Goal: Information Seeking & Learning: Learn about a topic

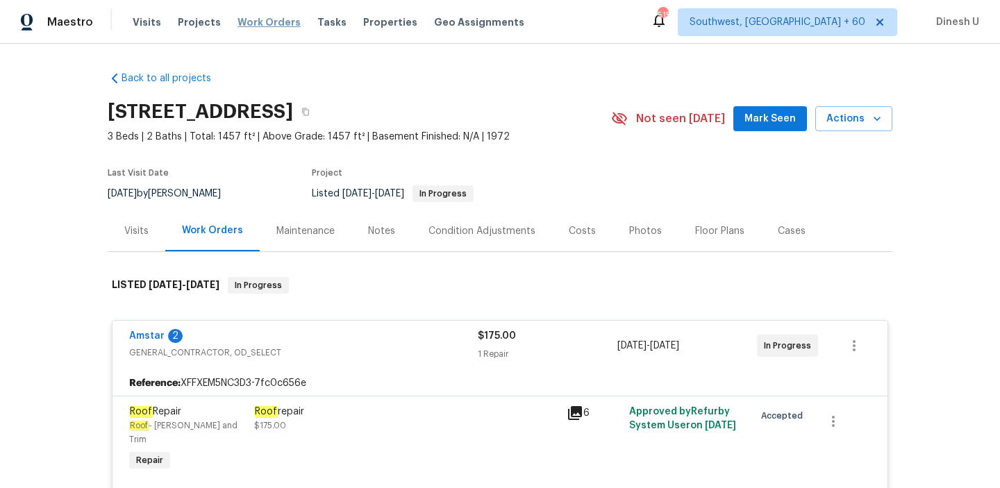
click at [270, 24] on span "Work Orders" at bounding box center [268, 22] width 63 height 14
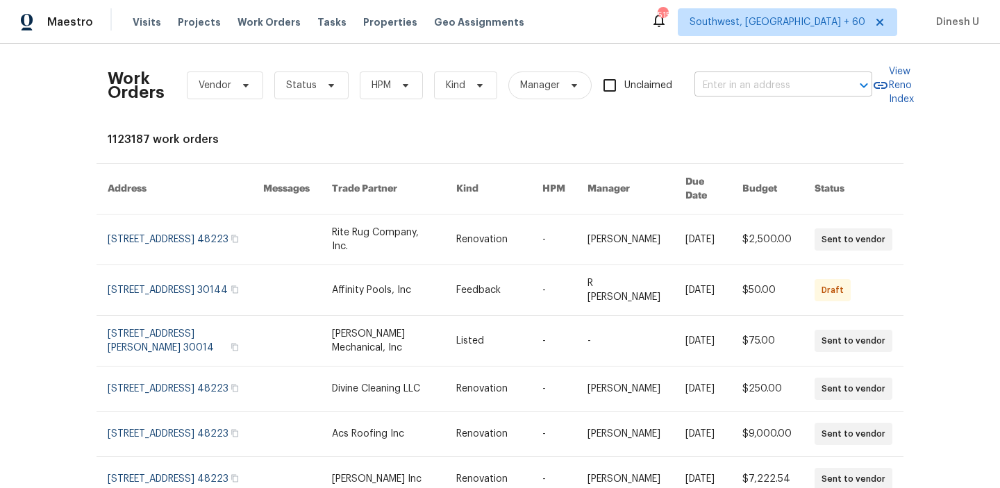
click at [716, 82] on input "text" at bounding box center [763, 86] width 139 height 22
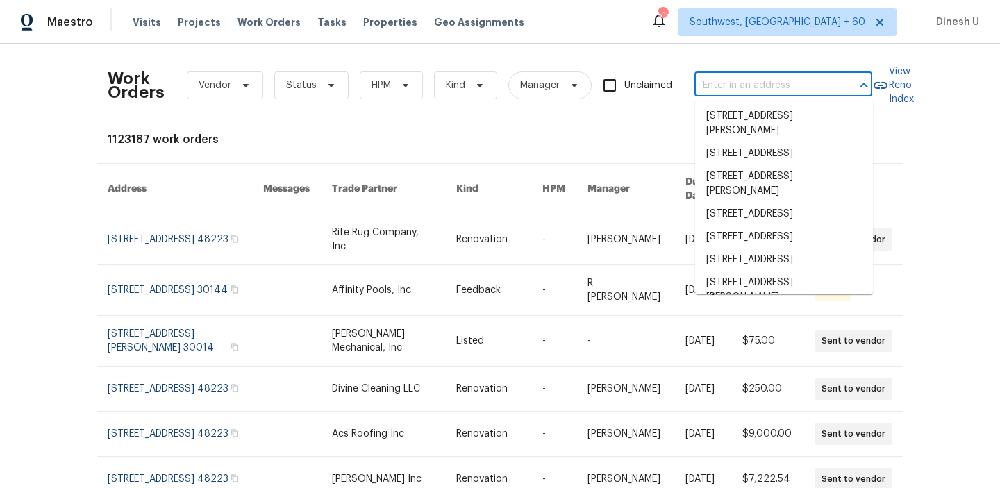
click at [716, 82] on input "text" at bounding box center [763, 86] width 139 height 22
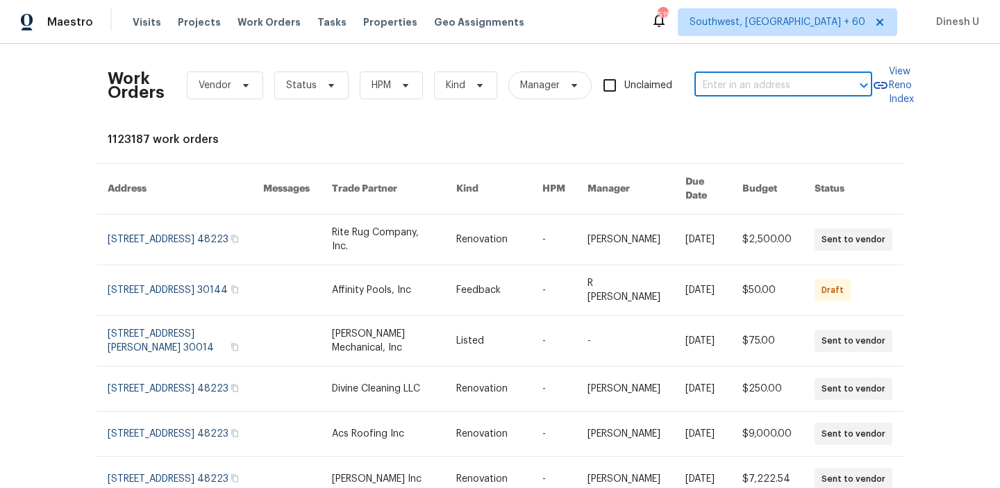
click at [727, 86] on input "text" at bounding box center [763, 86] width 139 height 22
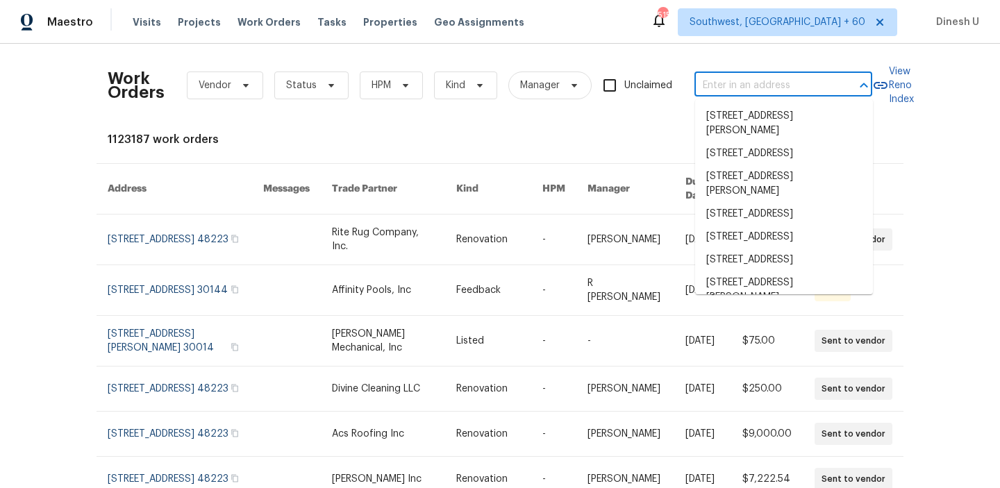
paste input "[STREET_ADDRESS]"
type input "[STREET_ADDRESS]"
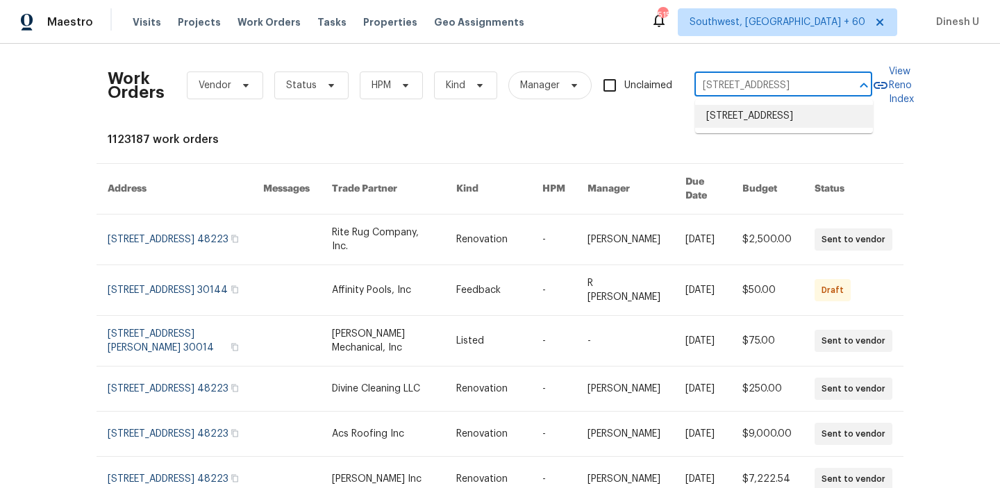
click at [721, 114] on li "[STREET_ADDRESS]" at bounding box center [784, 116] width 178 height 23
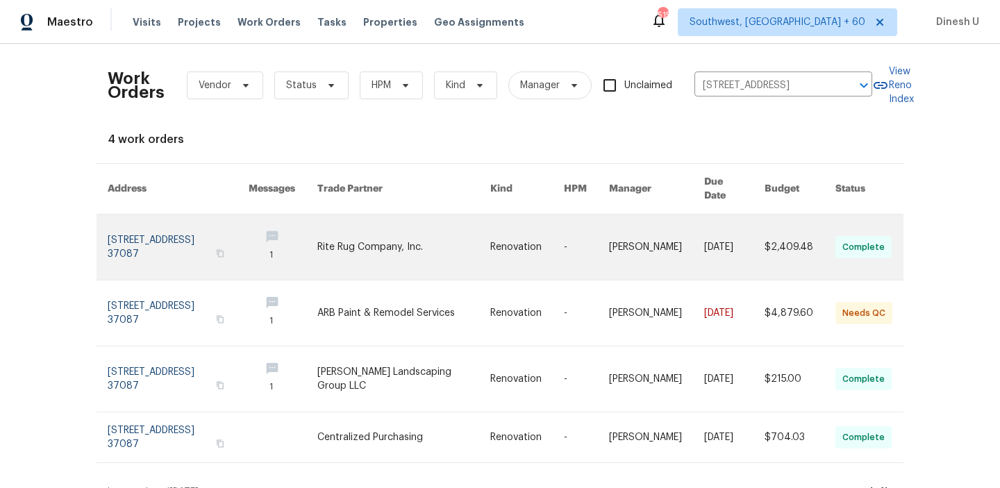
click at [131, 241] on link at bounding box center [178, 247] width 141 height 65
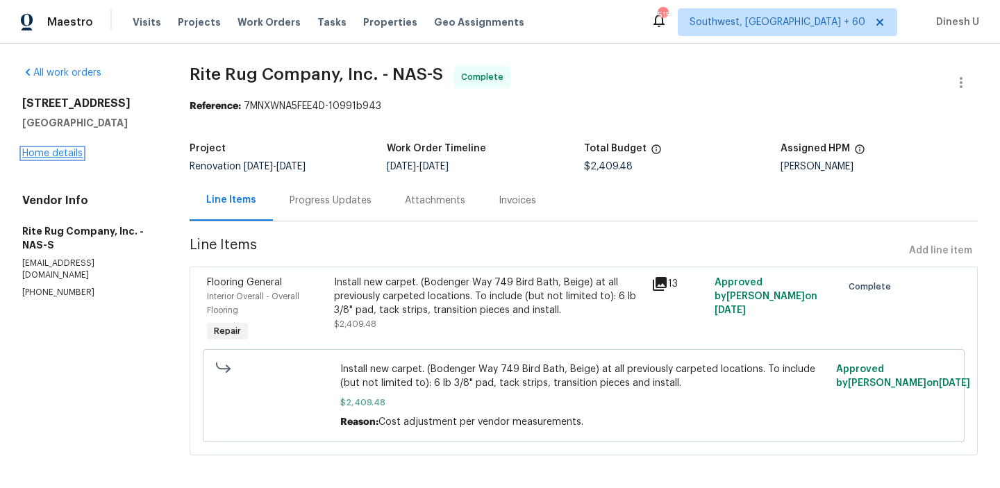
click at [58, 152] on link "Home details" at bounding box center [52, 154] width 60 height 10
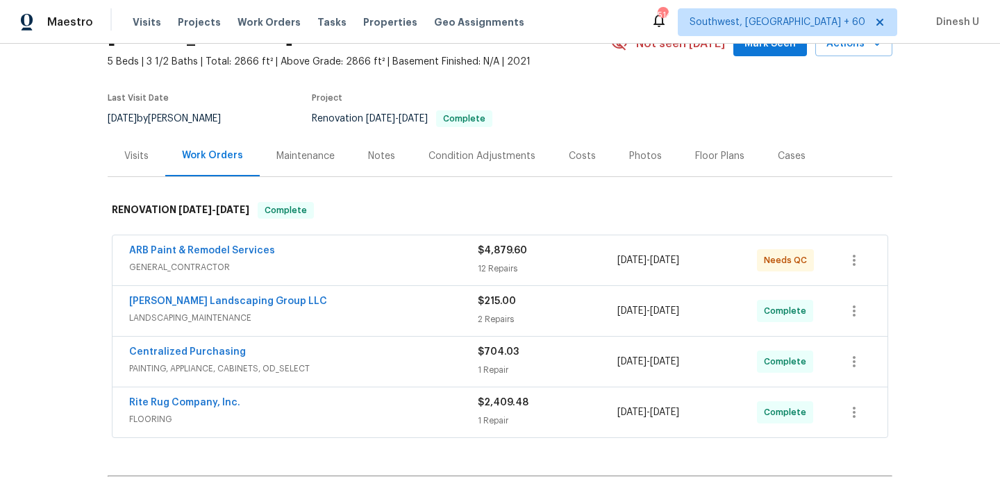
scroll to position [82, 0]
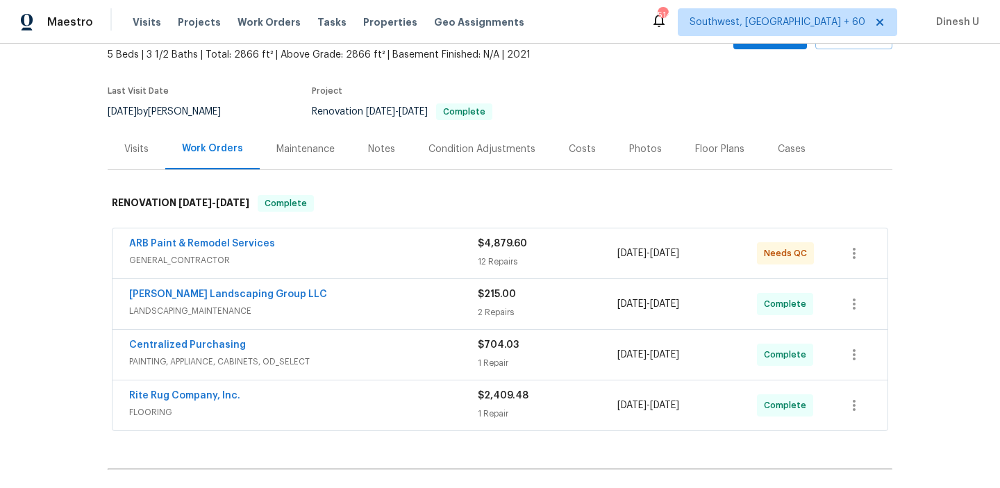
click at [492, 271] on div "ARB Paint & Remodel Services GENERAL_CONTRACTOR $4,879.60 12 Repairs [DATE] - […" at bounding box center [499, 253] width 775 height 50
click at [473, 253] on span "GENERAL_CONTRACTOR" at bounding box center [303, 260] width 349 height 14
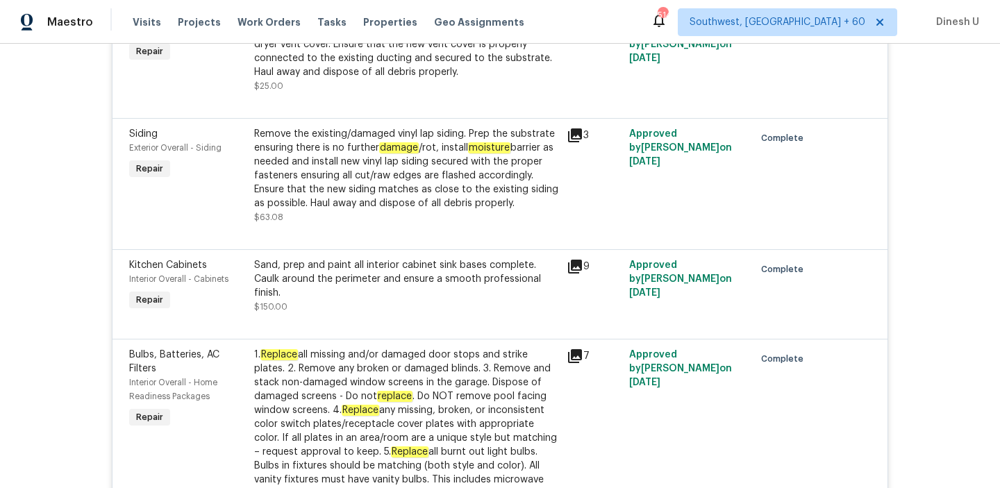
scroll to position [775, 0]
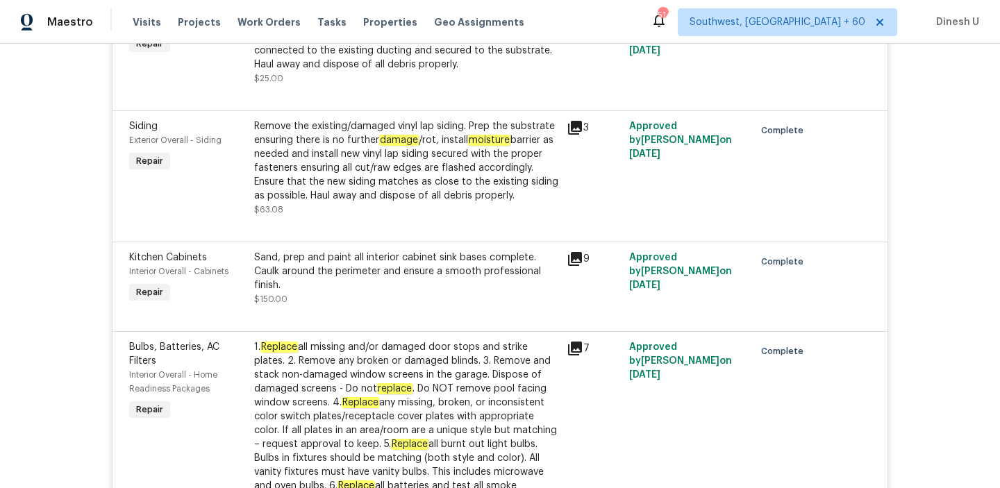
click at [345, 131] on div "Remove the existing/damaged vinyl lap siding. Prep the substrate ensuring there…" at bounding box center [406, 160] width 304 height 83
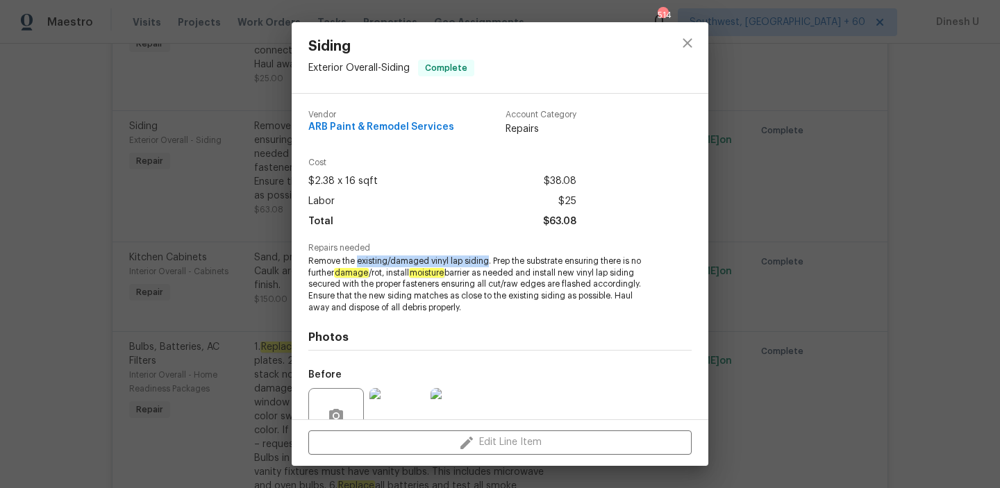
drag, startPoint x: 358, startPoint y: 265, endPoint x: 487, endPoint y: 262, distance: 129.2
click at [487, 262] on span "Remove the existing/damaged vinyl lap siding. Prep the substrate ensuring there…" at bounding box center [480, 284] width 345 height 58
copy span "existing/damaged vinyl lap siding"
click at [231, 233] on div "Siding Exterior Overall - Siding Complete Vendor ARB Paint & Remodel Services A…" at bounding box center [500, 244] width 1000 height 488
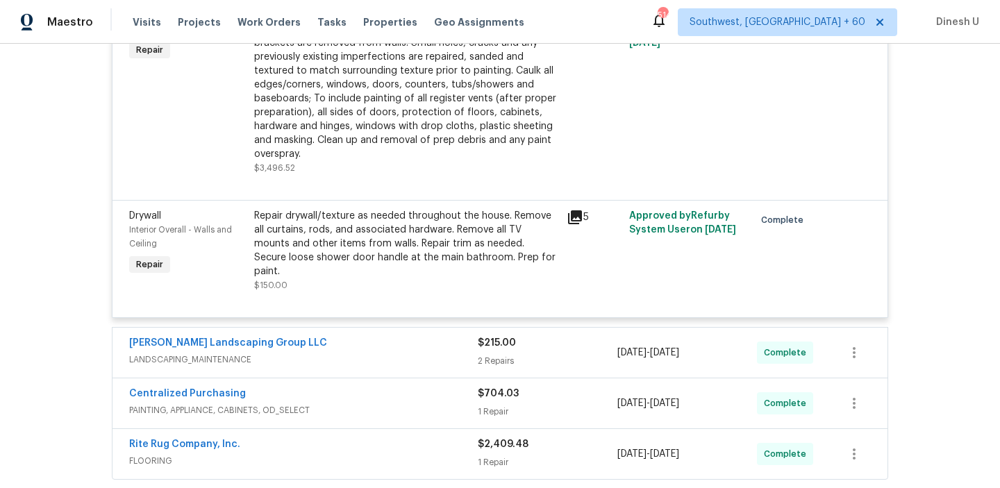
scroll to position [1884, 0]
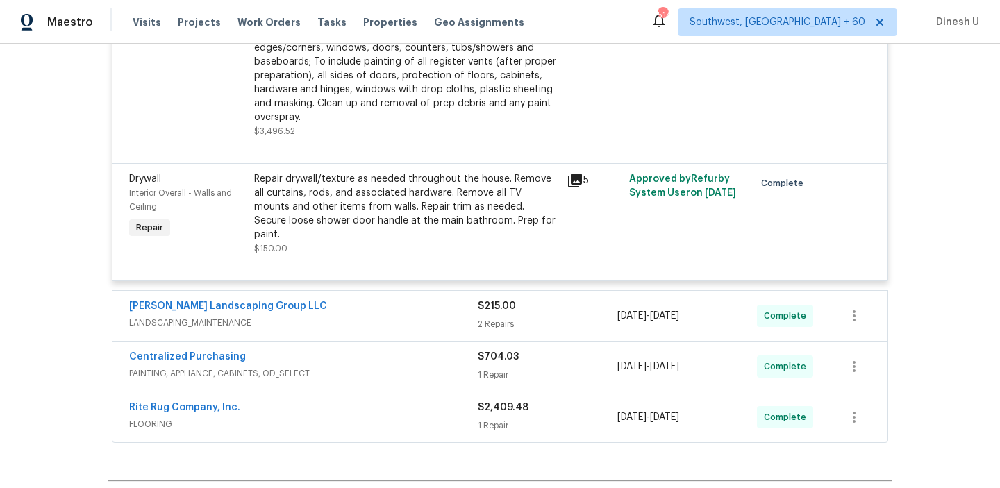
click at [572, 174] on icon at bounding box center [575, 181] width 14 height 14
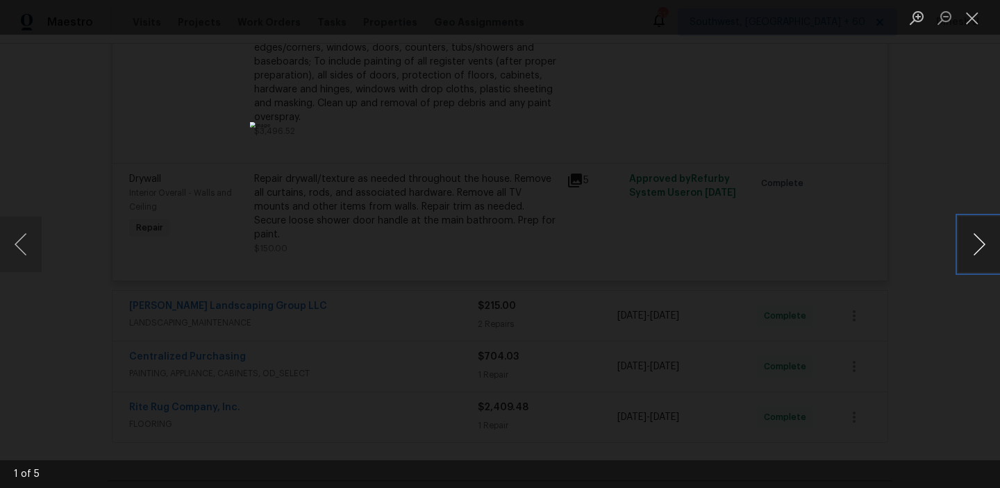
click at [974, 244] on button "Next image" at bounding box center [979, 245] width 42 height 56
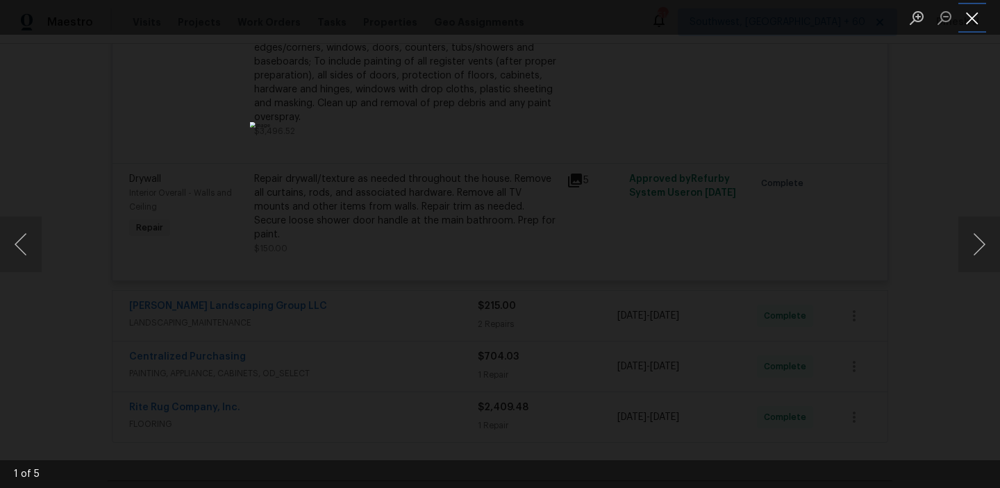
click at [970, 21] on button "Close lightbox" at bounding box center [972, 18] width 28 height 24
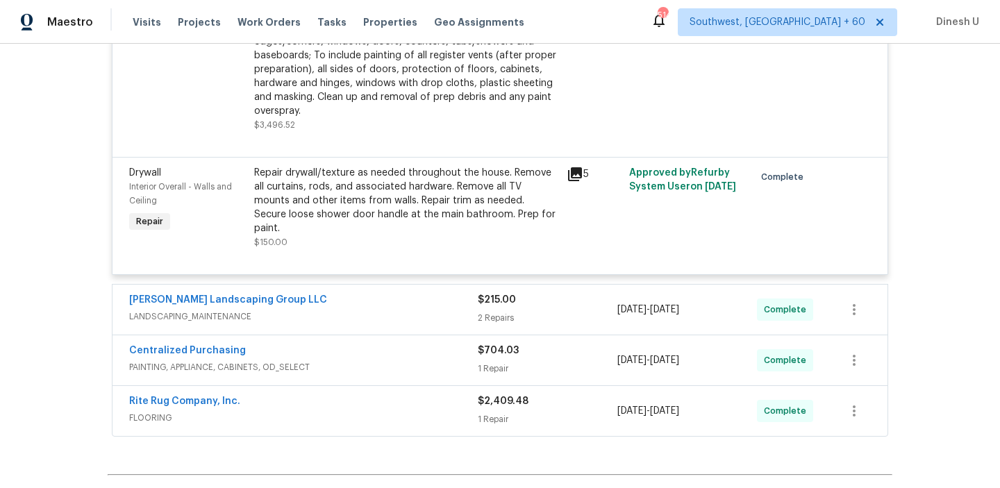
scroll to position [1893, 0]
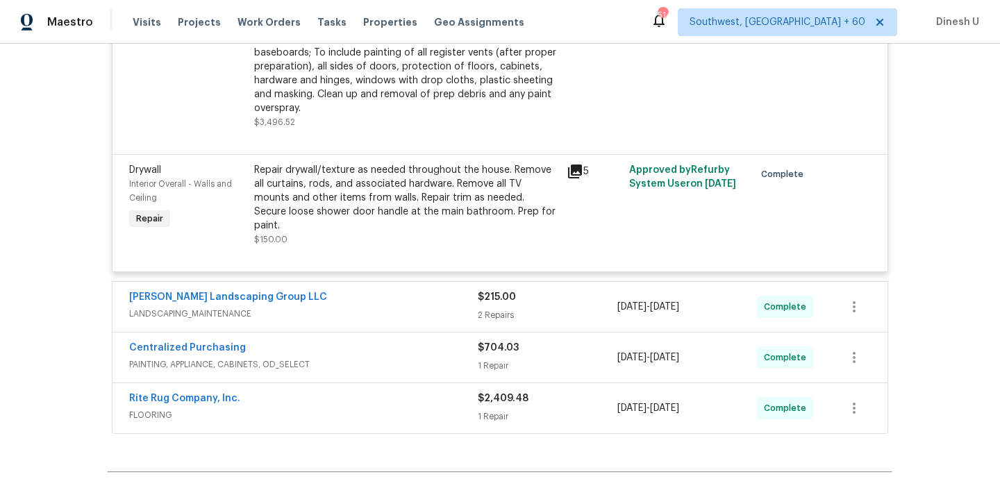
click at [573, 165] on icon at bounding box center [575, 172] width 14 height 14
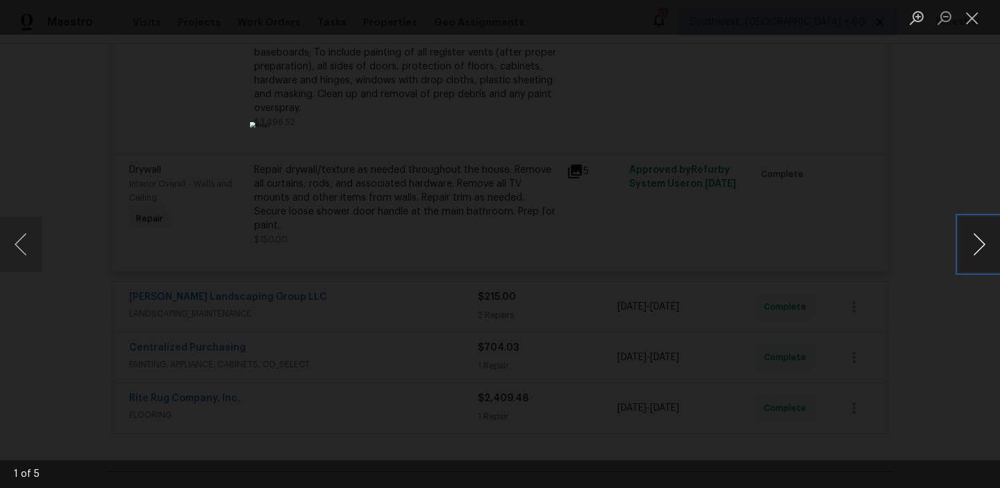
click at [973, 244] on button "Next image" at bounding box center [979, 245] width 42 height 56
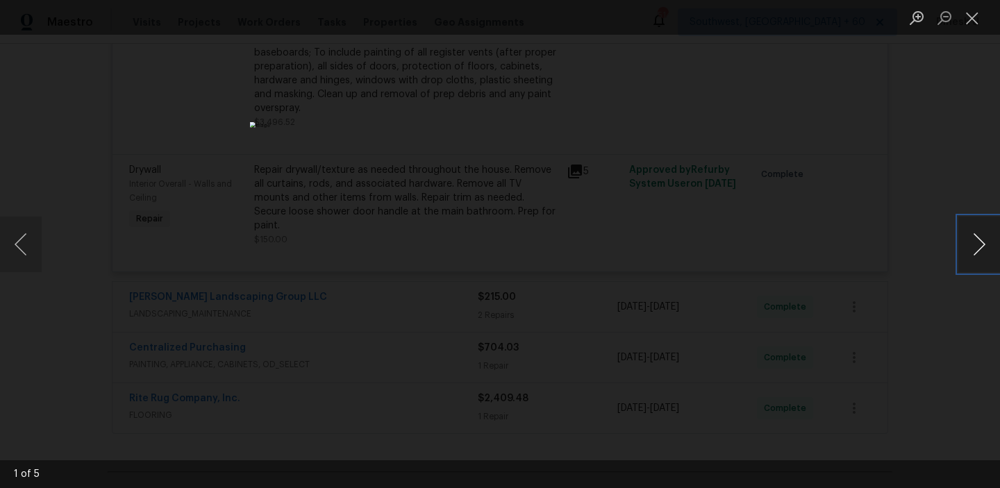
click at [973, 244] on button "Next image" at bounding box center [979, 245] width 42 height 56
click at [969, 15] on button "Close lightbox" at bounding box center [972, 18] width 28 height 24
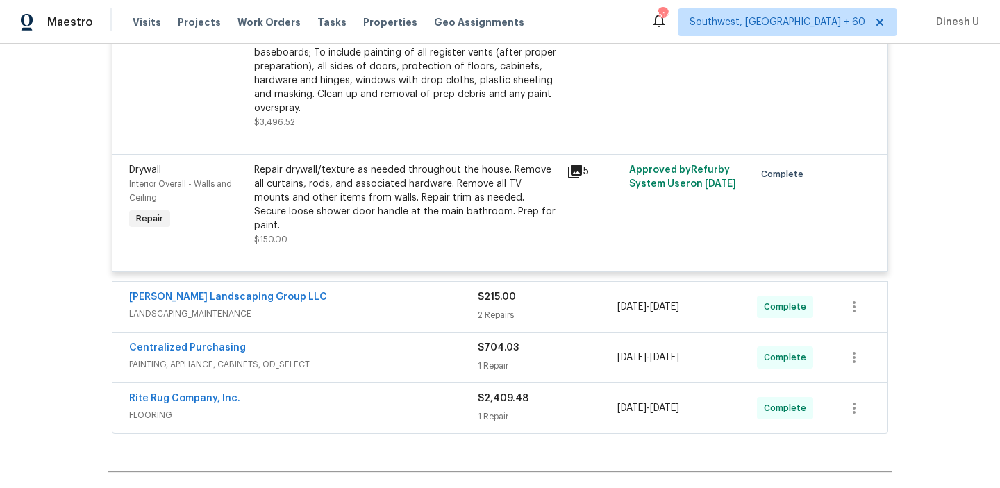
click at [575, 165] on icon at bounding box center [575, 172] width 14 height 14
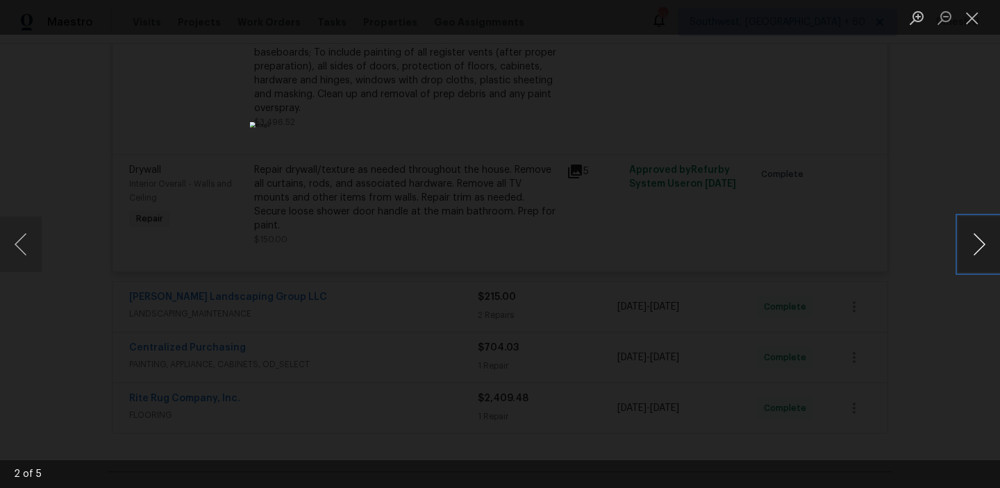
click at [973, 241] on button "Next image" at bounding box center [979, 245] width 42 height 56
click at [968, 19] on button "Close lightbox" at bounding box center [972, 18] width 28 height 24
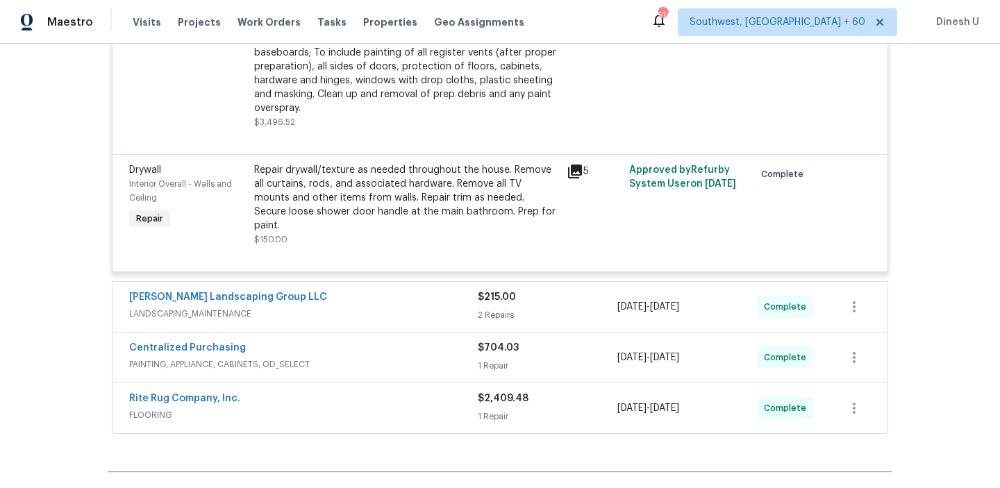
click at [335, 178] on div "Repair drywall/texture as needed throughout the house. Remove all curtains, rod…" at bounding box center [406, 197] width 304 height 69
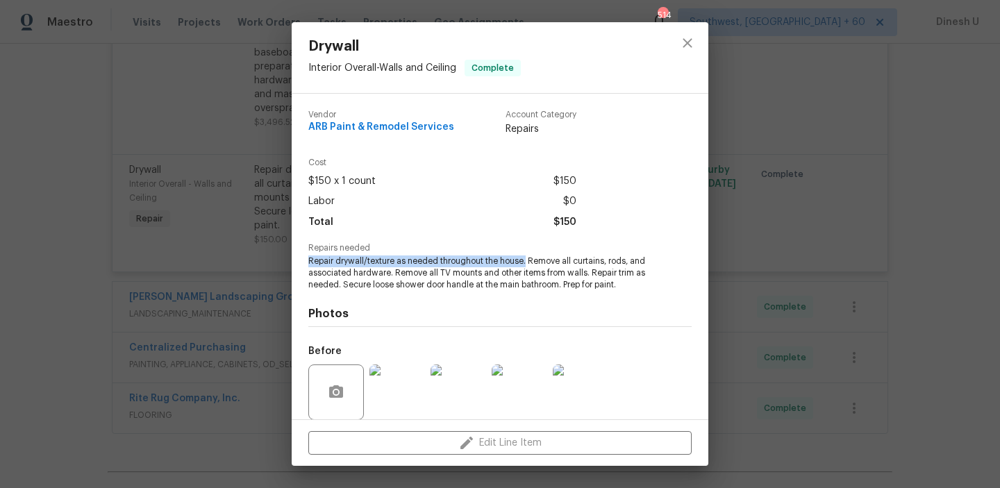
drag, startPoint x: 308, startPoint y: 262, endPoint x: 526, endPoint y: 260, distance: 218.0
click at [526, 260] on span "Repair drywall/texture as needed throughout the house. Remove all curtains, rod…" at bounding box center [480, 272] width 345 height 35
copy span "Repair drywall/texture as needed throughout the house."
click at [255, 255] on div "Drywall Interior Overall - Walls and Ceiling Complete Vendor ARB Paint & Remode…" at bounding box center [500, 244] width 1000 height 488
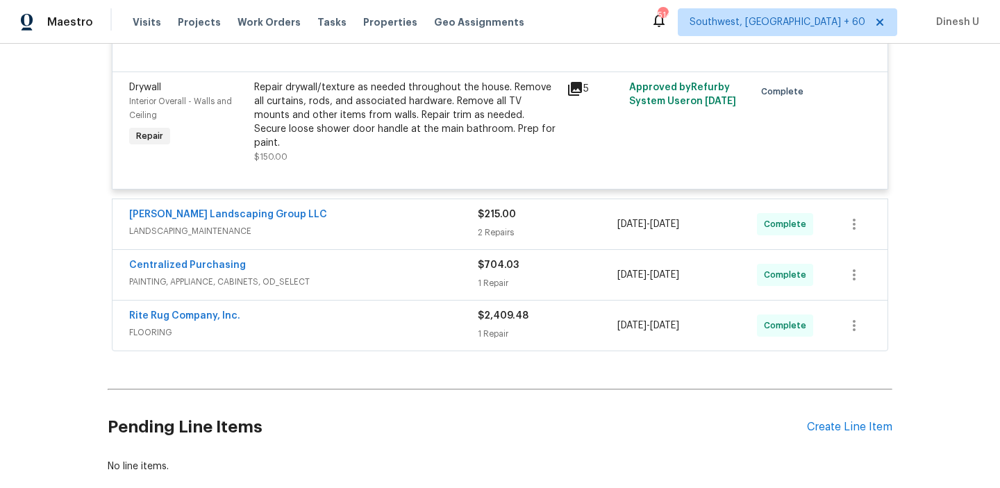
scroll to position [1992, 0]
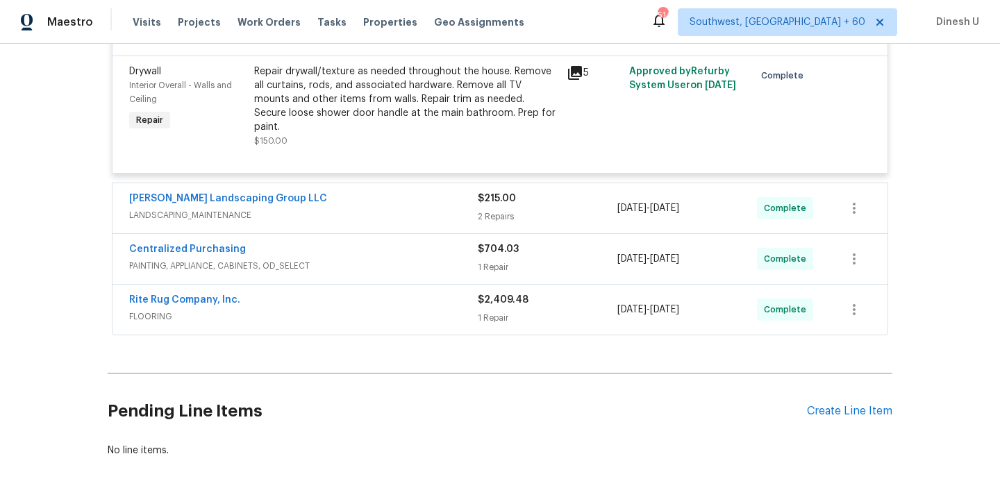
click at [501, 192] on div "$215.00 2 Repairs" at bounding box center [548, 208] width 140 height 33
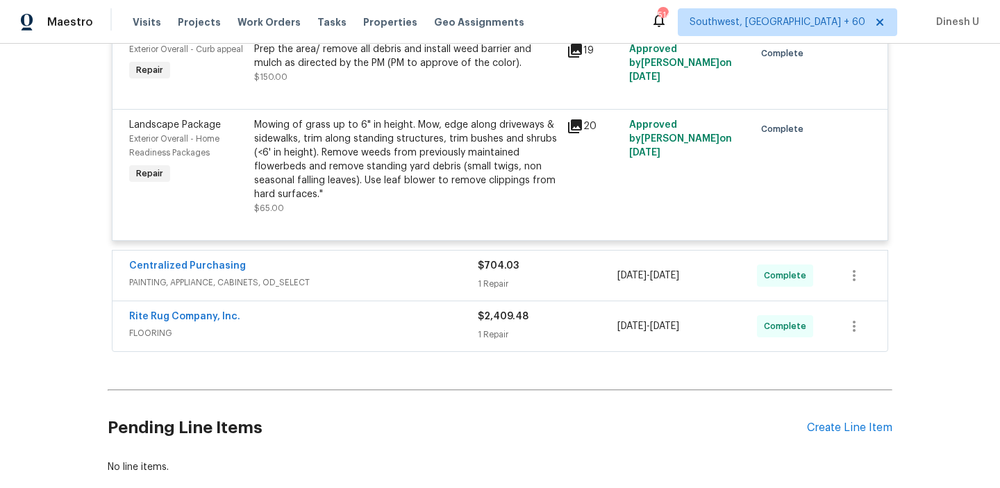
scroll to position [2276, 0]
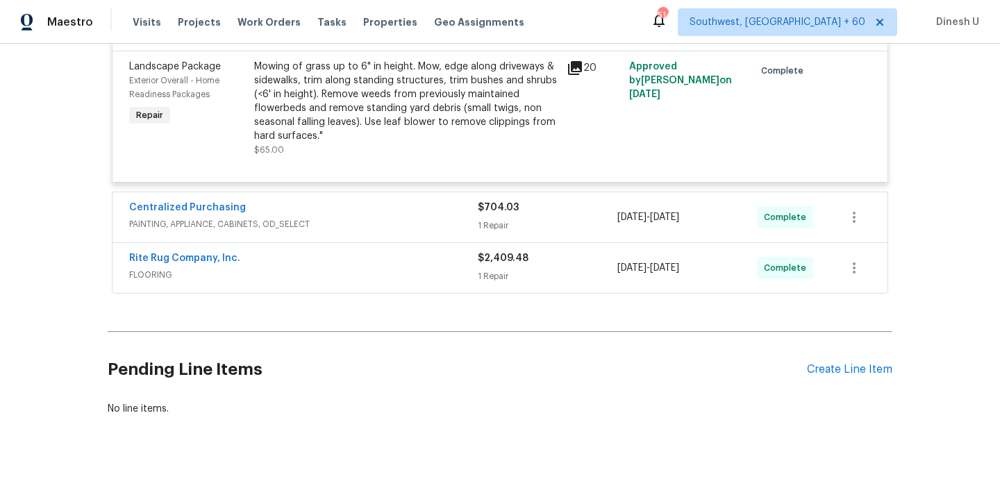
click at [485, 201] on div "$704.03 1 Repair" at bounding box center [548, 217] width 140 height 33
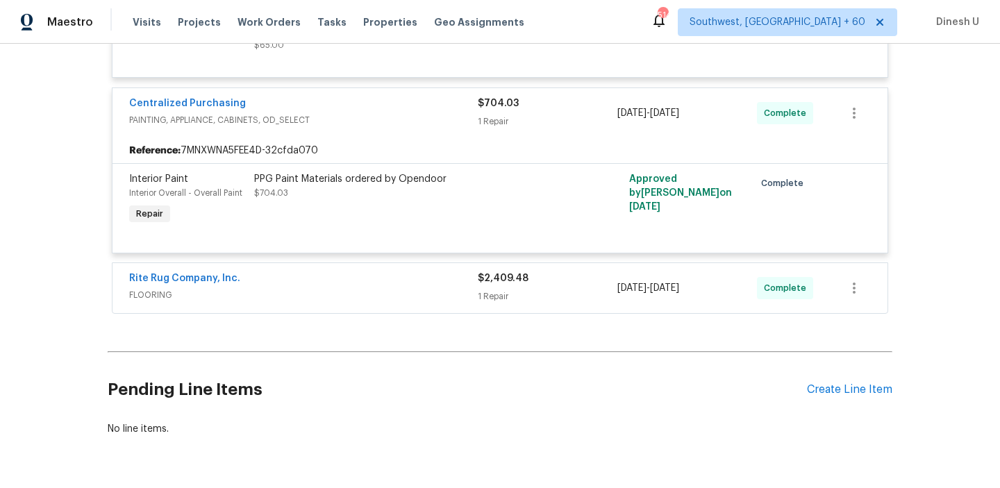
scroll to position [2401, 0]
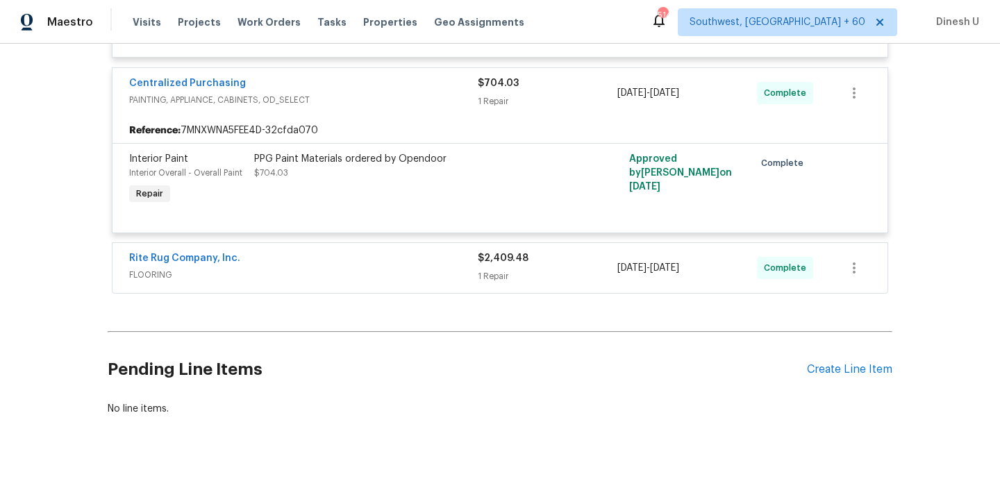
click at [496, 269] on div "1 Repair" at bounding box center [548, 276] width 140 height 14
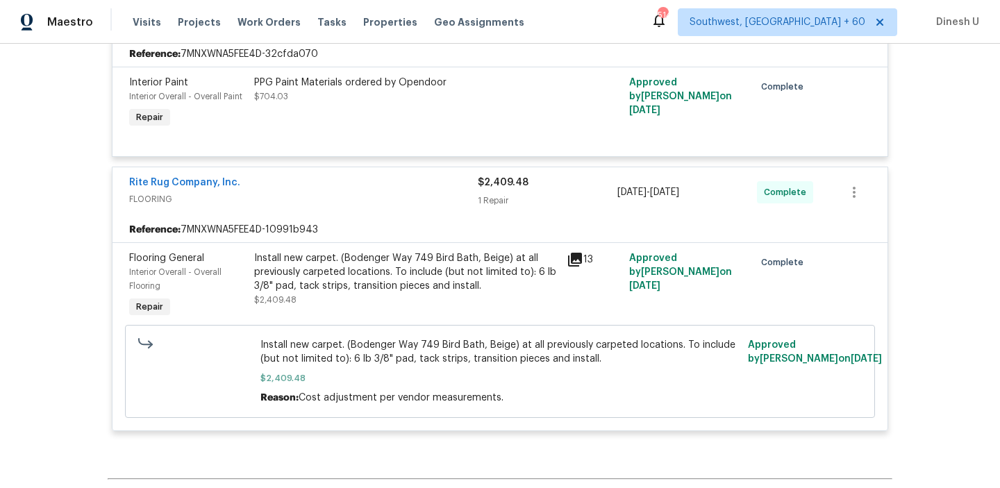
scroll to position [2487, 0]
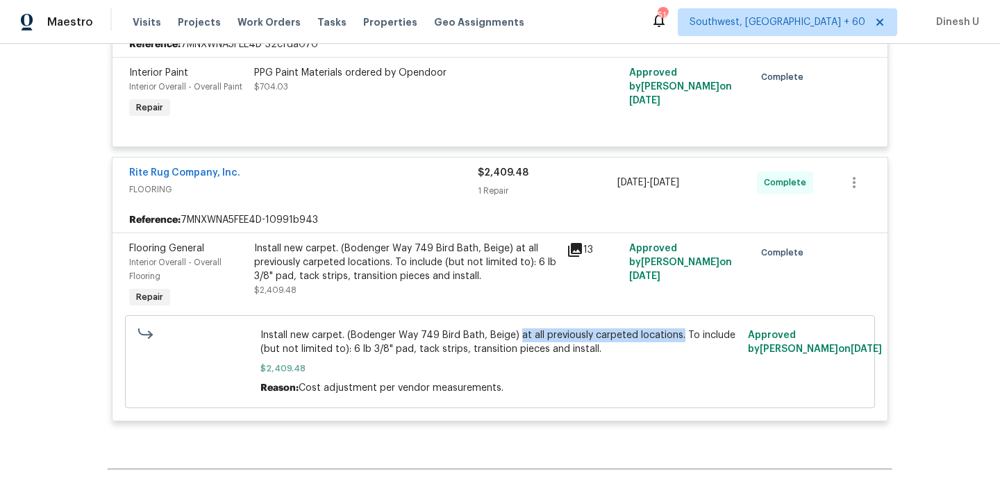
drag, startPoint x: 515, startPoint y: 318, endPoint x: 676, endPoint y: 317, distance: 161.1
click at [676, 328] on span "Install new carpet. (Bodenger Way 749 Bird Bath, Beige) at all previously carpe…" at bounding box center [500, 342] width 480 height 28
copy span "at all previously carpeted locations."
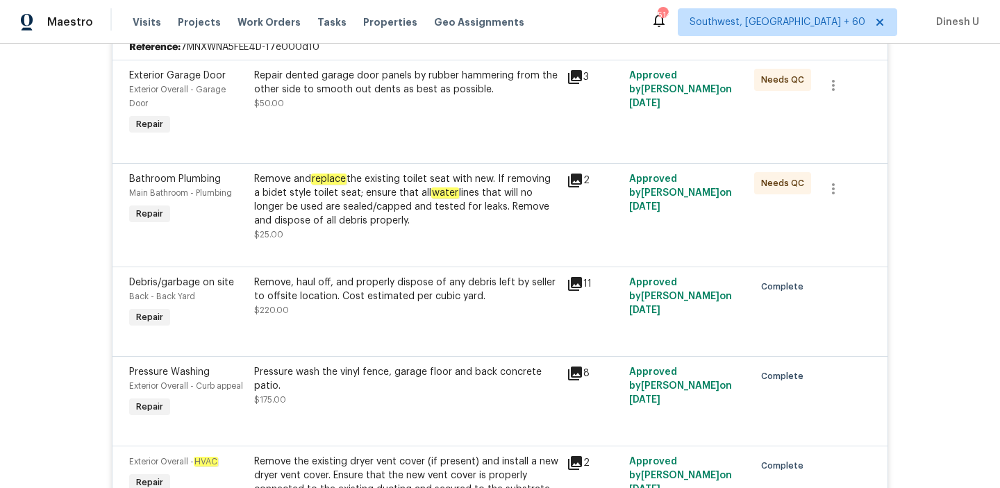
scroll to position [0, 0]
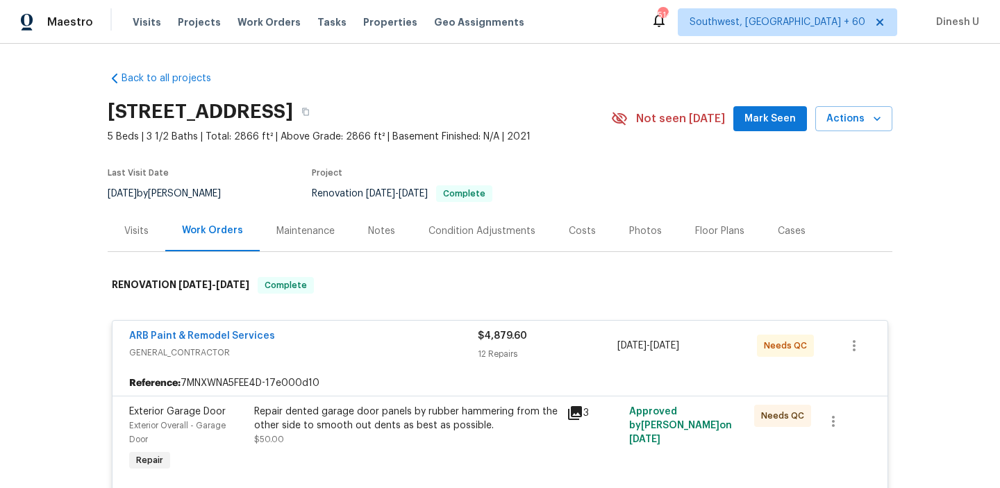
click at [140, 228] on div "Visits" at bounding box center [136, 231] width 24 height 14
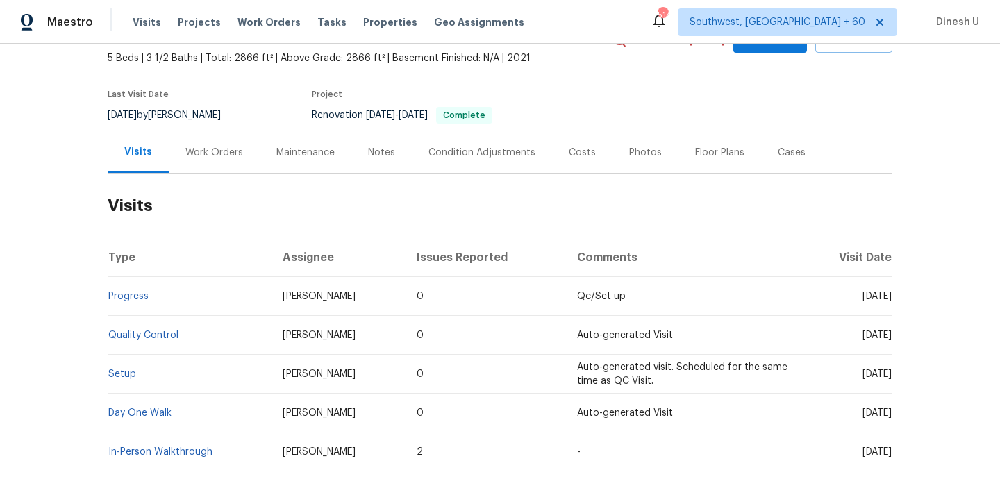
scroll to position [156, 0]
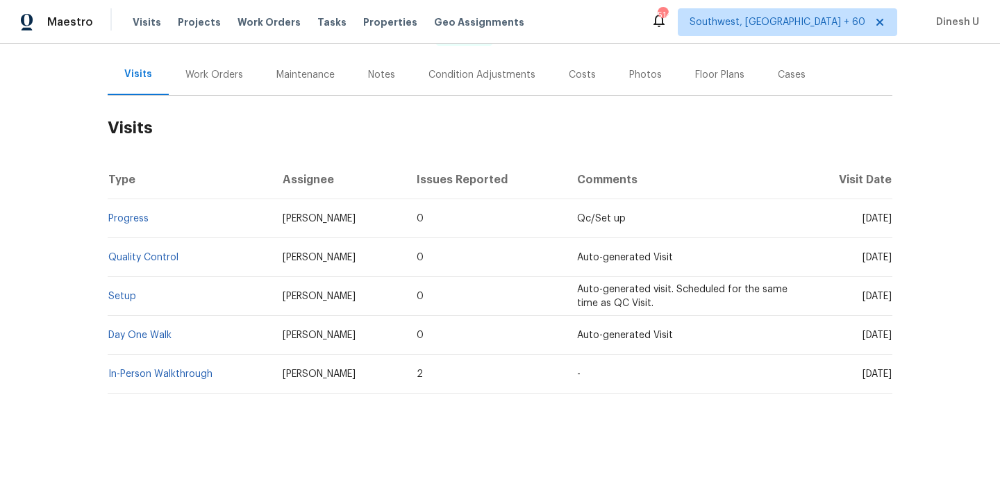
click at [121, 286] on td "Setup" at bounding box center [190, 296] width 164 height 39
click at [117, 294] on link "Setup" at bounding box center [122, 297] width 28 height 10
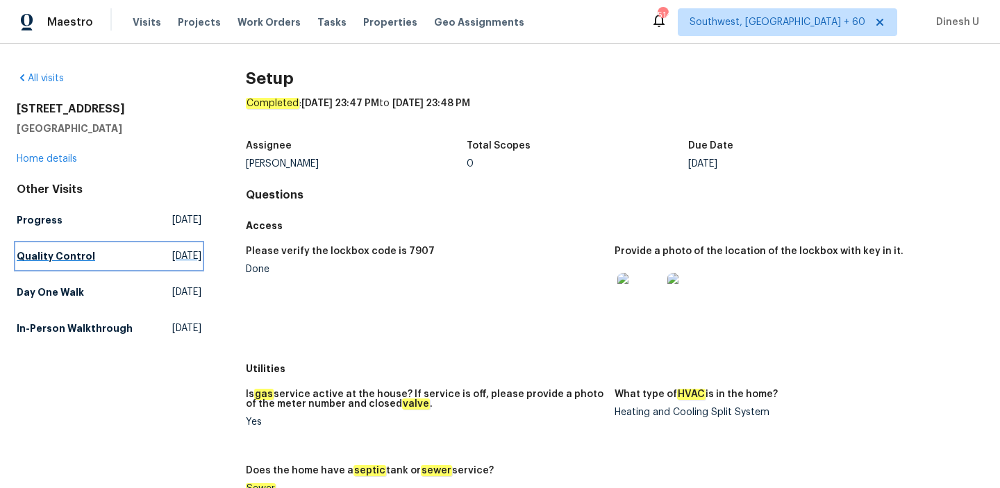
click at [172, 257] on span "[DATE]" at bounding box center [186, 256] width 29 height 14
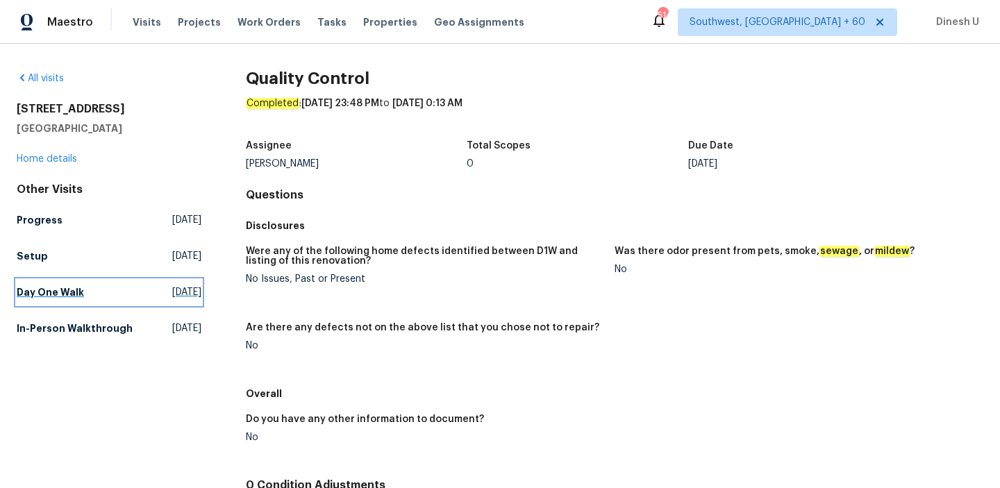
click at [172, 293] on span "[DATE]" at bounding box center [186, 292] width 29 height 14
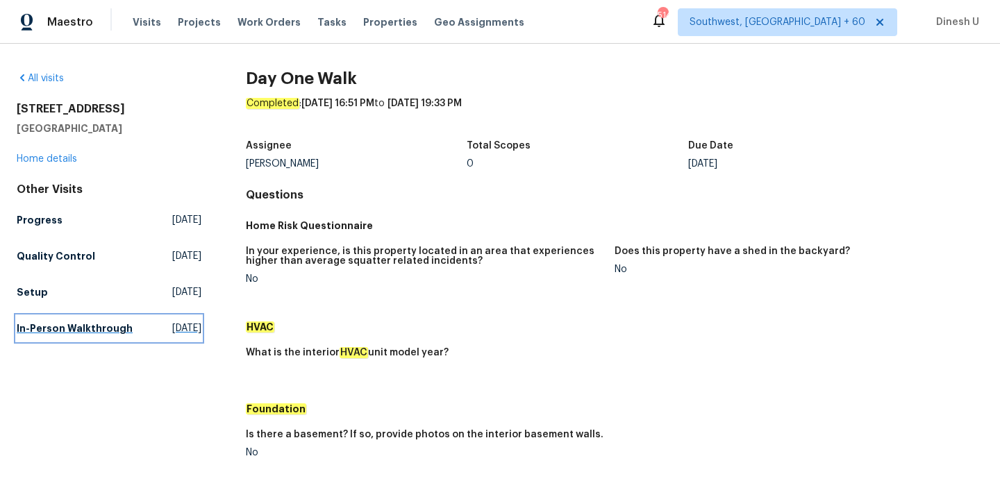
click at [172, 327] on span "[DATE]" at bounding box center [186, 328] width 29 height 14
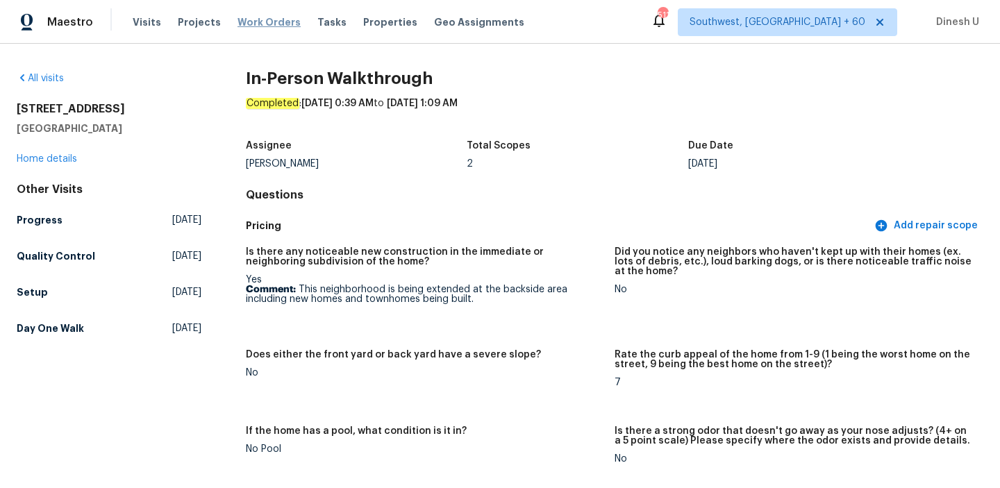
click at [255, 23] on span "Work Orders" at bounding box center [268, 22] width 63 height 14
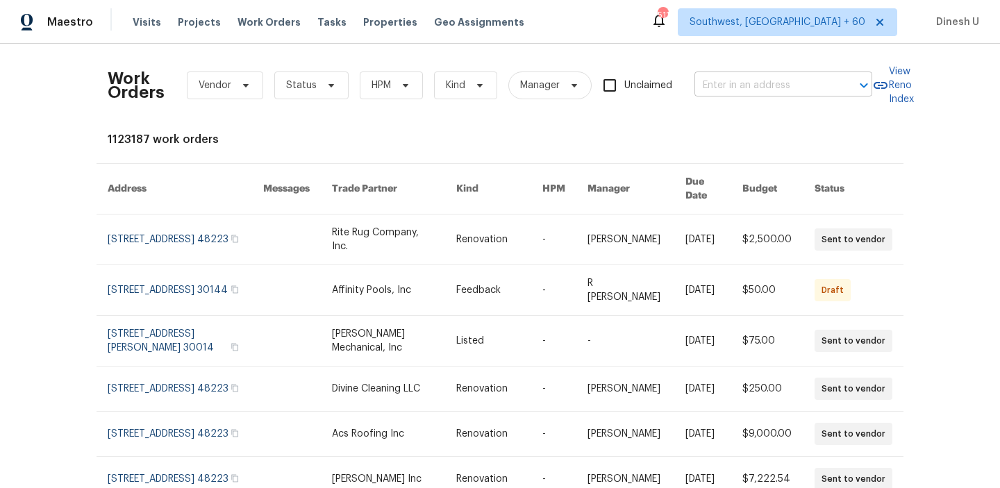
click at [709, 89] on input "text" at bounding box center [763, 86] width 139 height 22
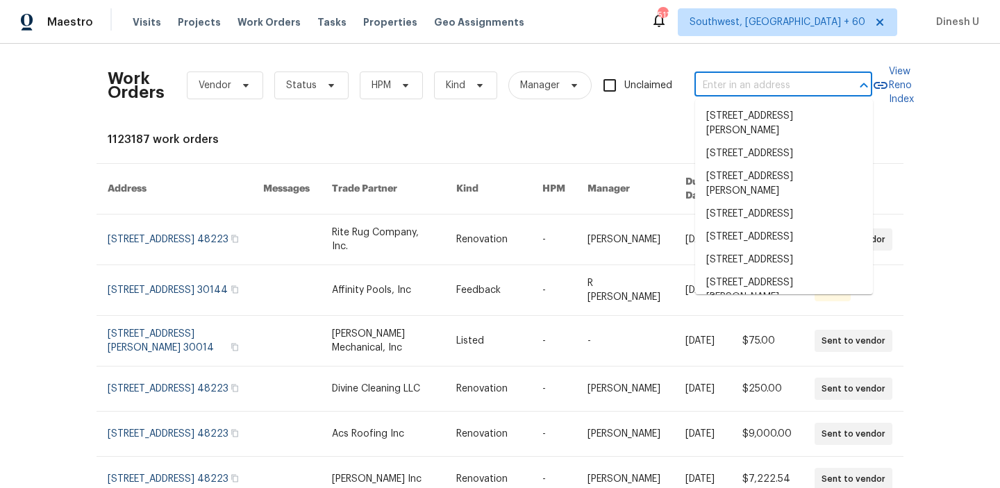
paste input "[STREET_ADDRESS][PERSON_NAME]"
type input "[STREET_ADDRESS][PERSON_NAME]"
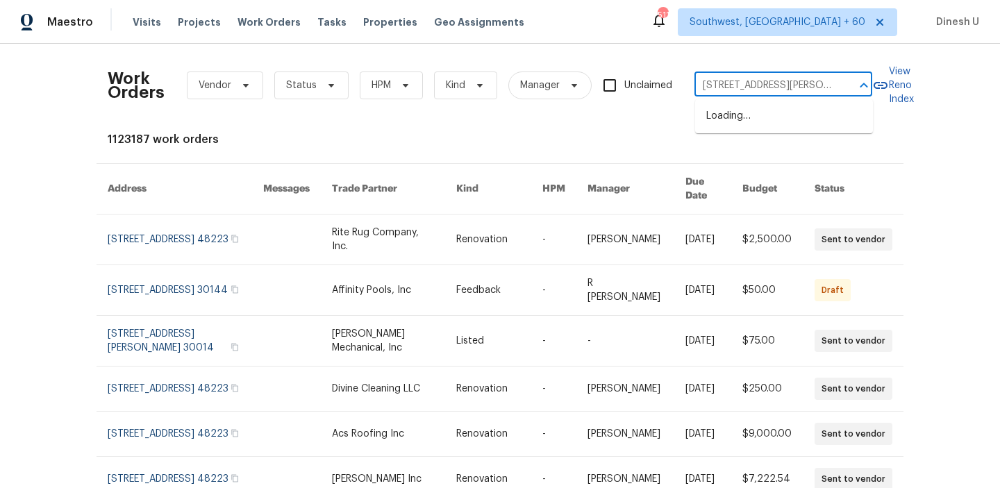
scroll to position [0, 33]
click at [789, 125] on li "[STREET_ADDRESS][PERSON_NAME]" at bounding box center [784, 123] width 178 height 37
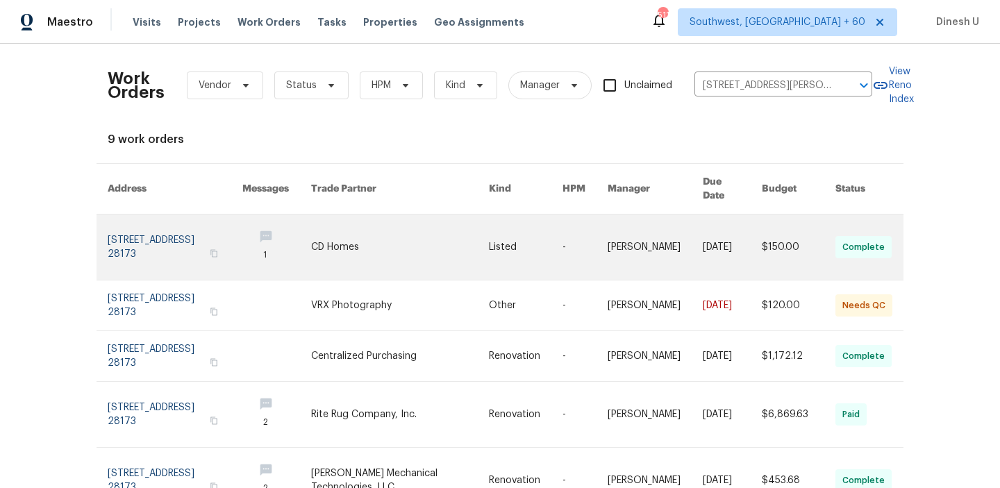
click at [128, 230] on link at bounding box center [175, 247] width 135 height 65
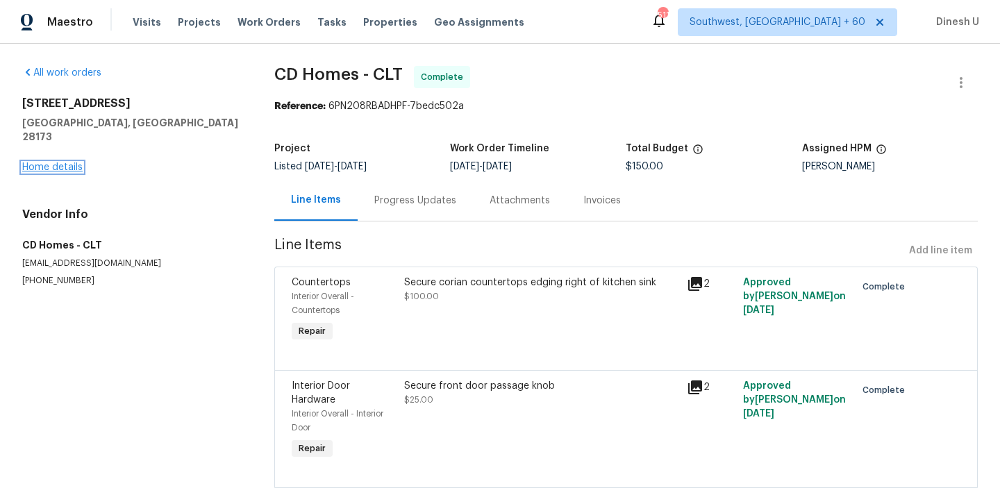
click at [56, 162] on link "Home details" at bounding box center [52, 167] width 60 height 10
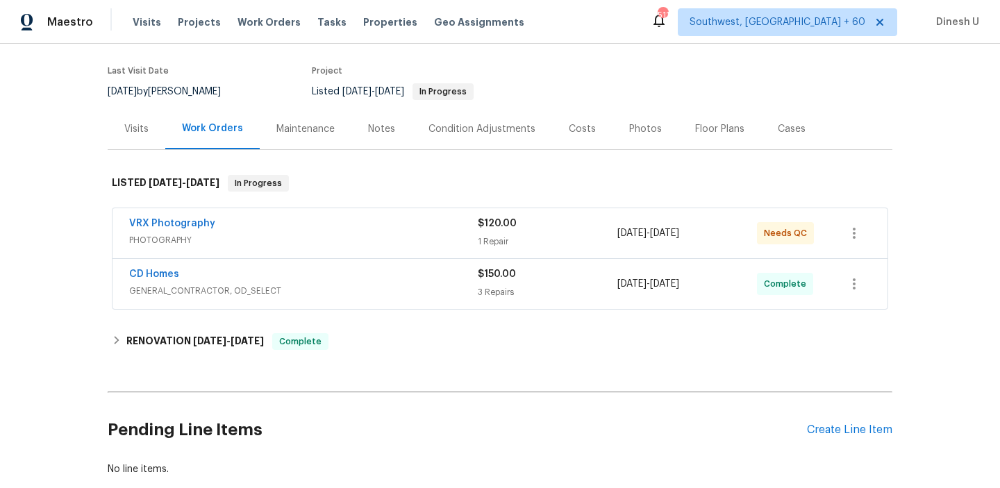
scroll to position [96, 0]
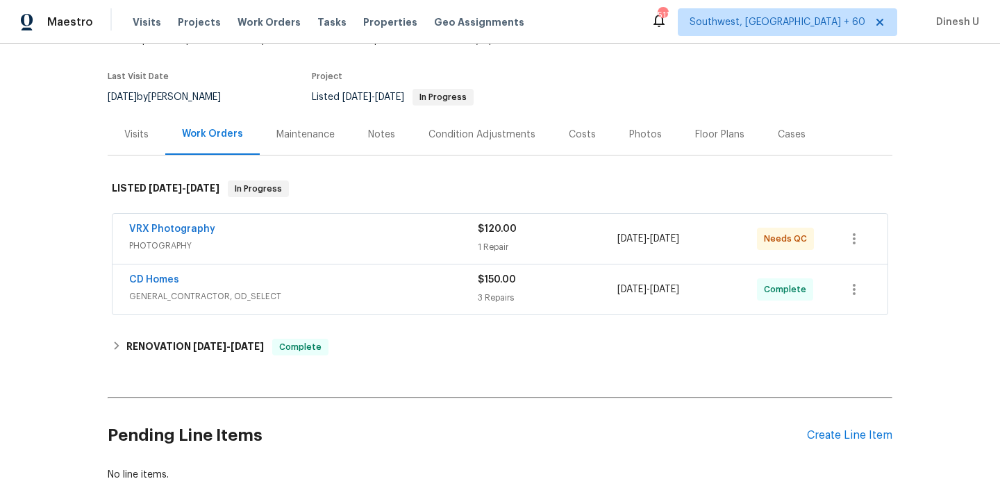
click at [494, 245] on div "1 Repair" at bounding box center [548, 247] width 140 height 14
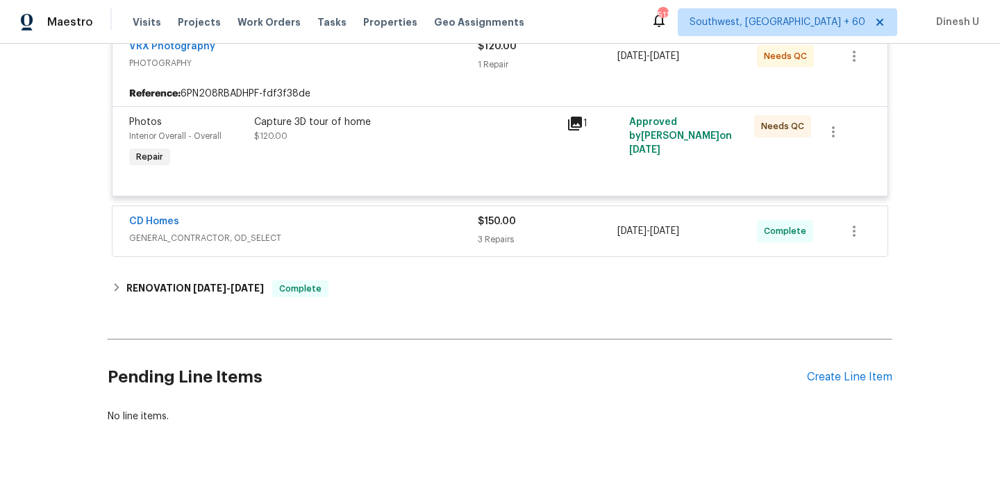
scroll to position [306, 0]
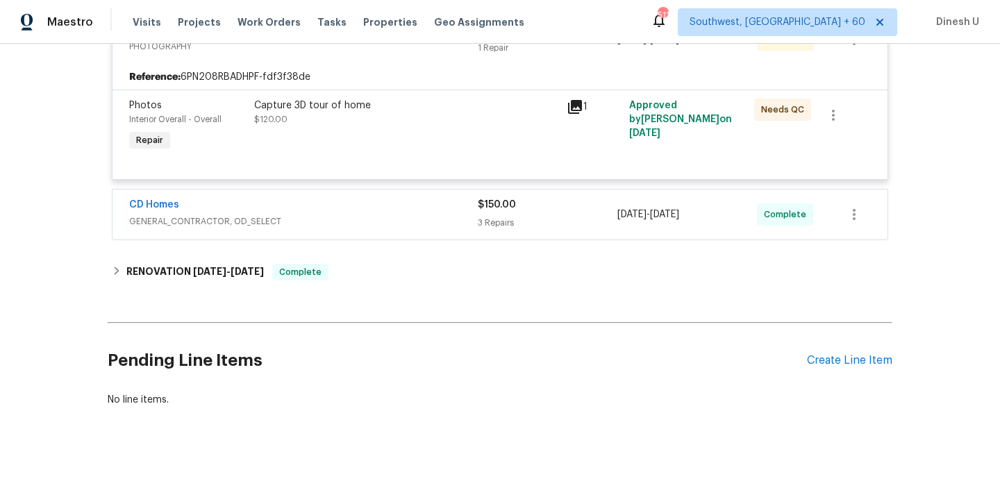
click at [492, 225] on div "3 Repairs" at bounding box center [548, 223] width 140 height 14
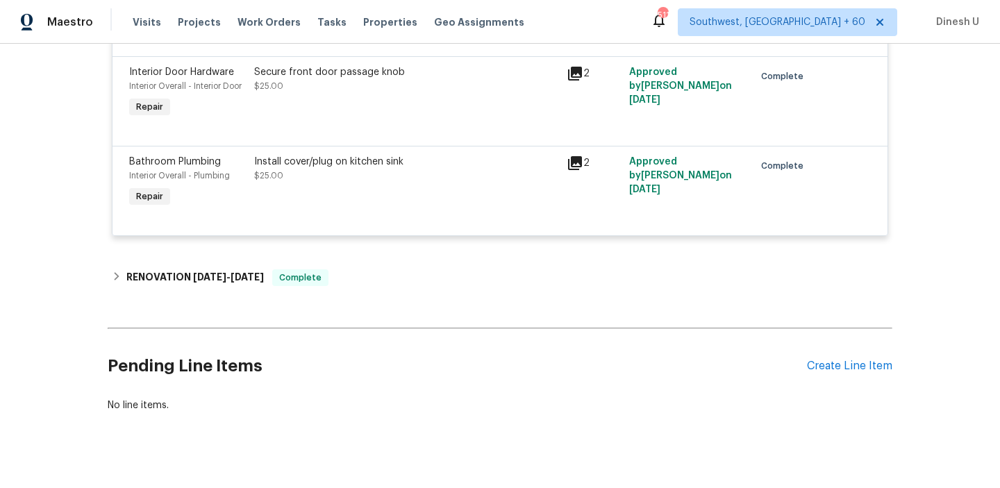
scroll to position [625, 0]
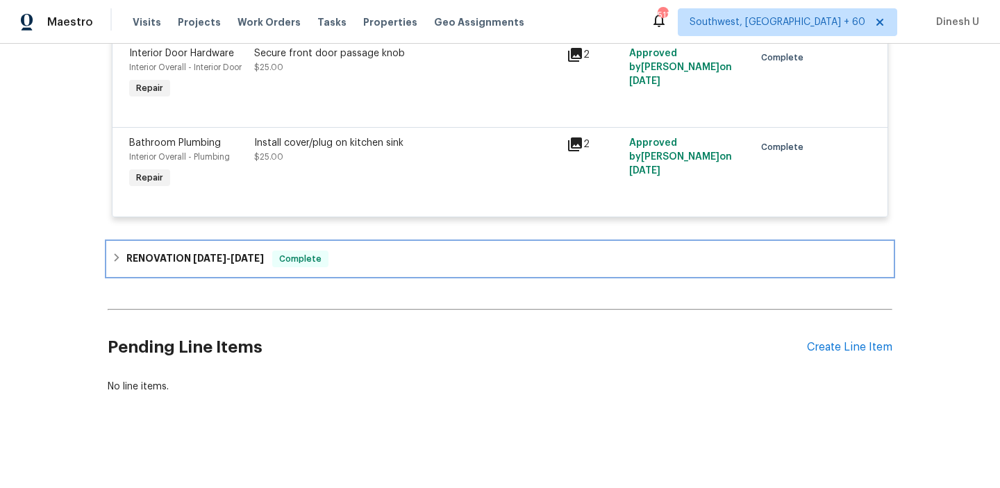
click at [244, 253] on span "[DATE]" at bounding box center [246, 258] width 33 height 10
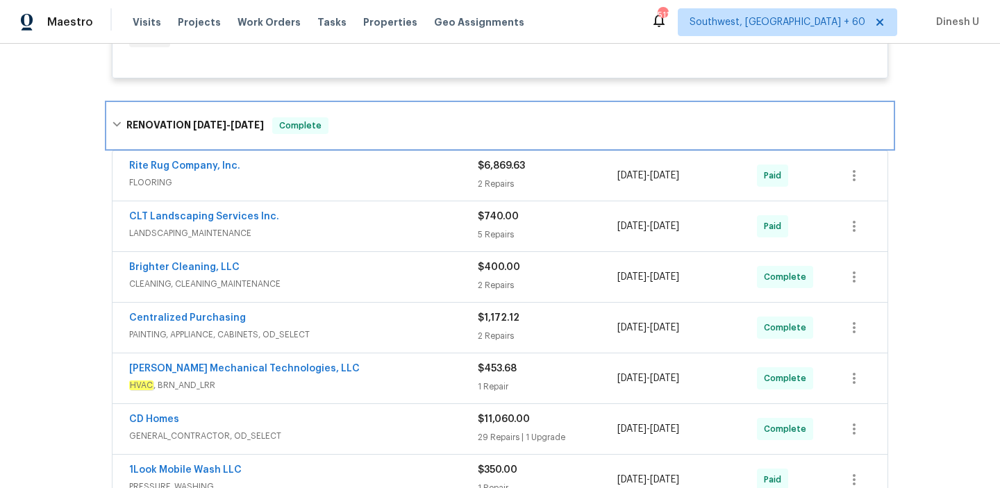
scroll to position [745, 0]
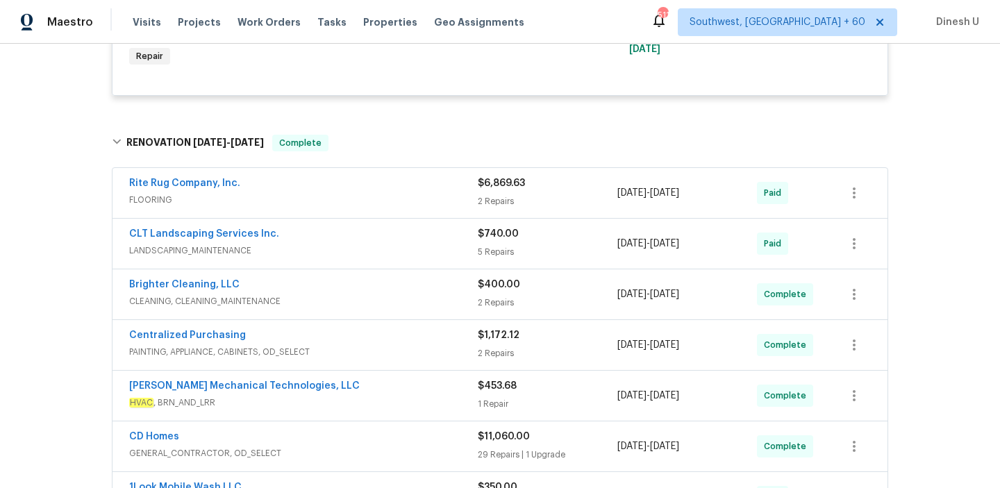
click at [480, 203] on div "2 Repairs" at bounding box center [548, 201] width 140 height 14
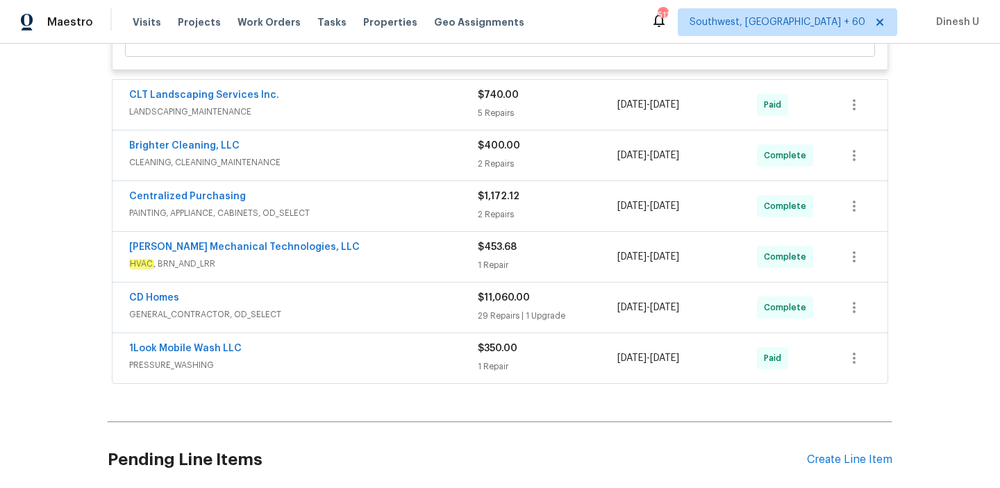
scroll to position [1306, 0]
click at [491, 169] on div "2 Repairs" at bounding box center [548, 163] width 140 height 14
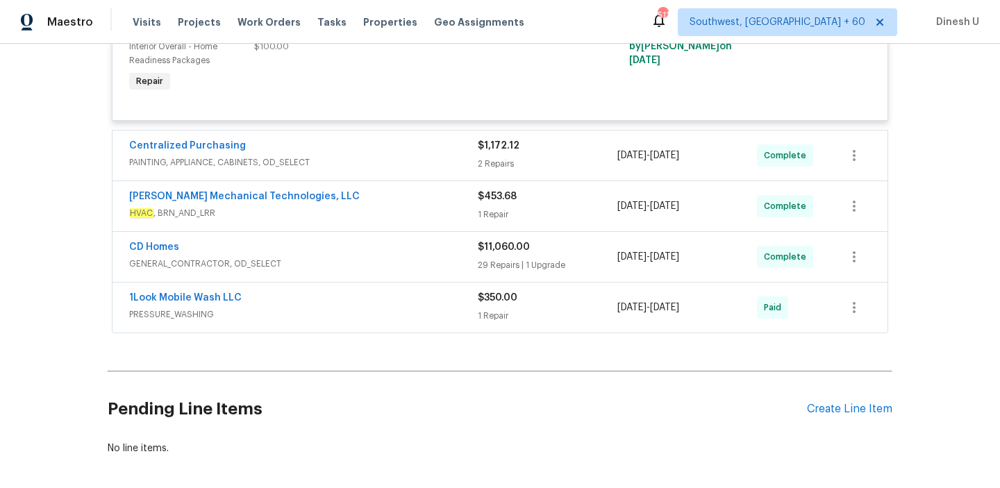
scroll to position [2097, 0]
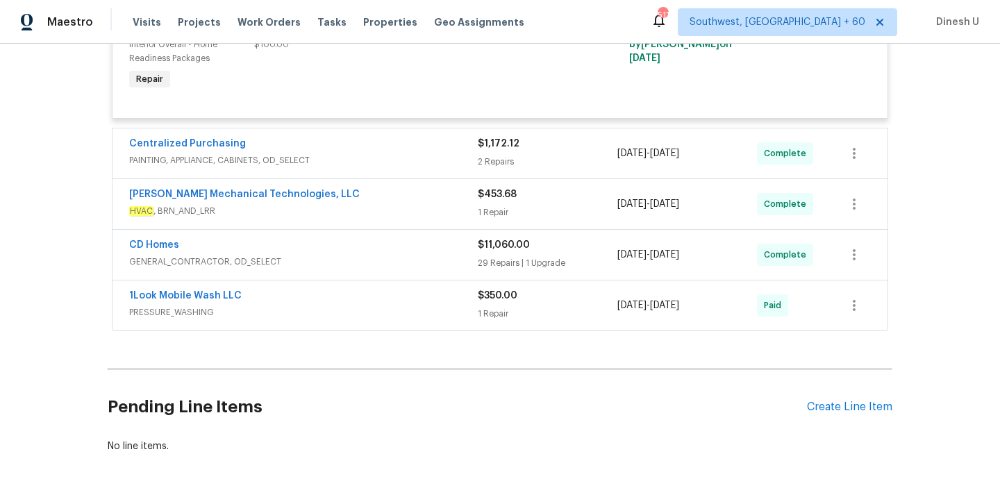
click at [492, 210] on div "1 Repair" at bounding box center [548, 212] width 140 height 14
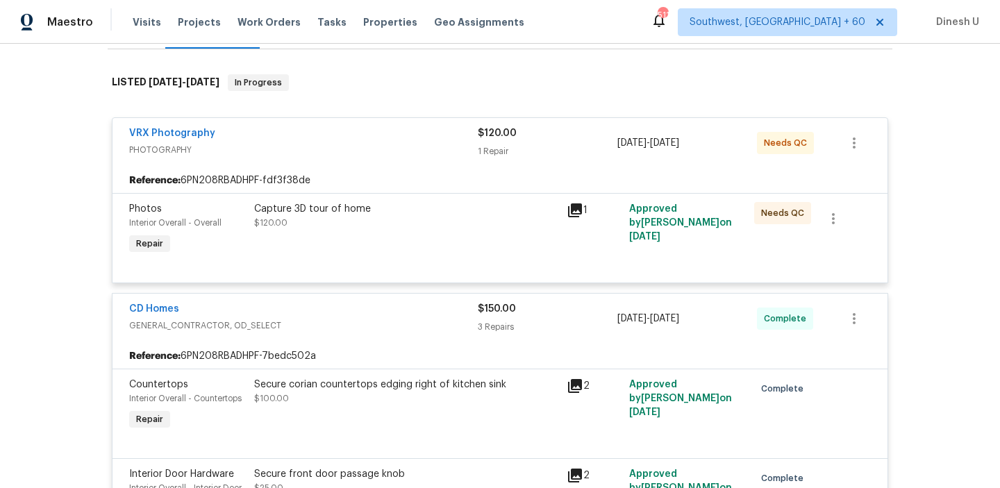
scroll to position [0, 0]
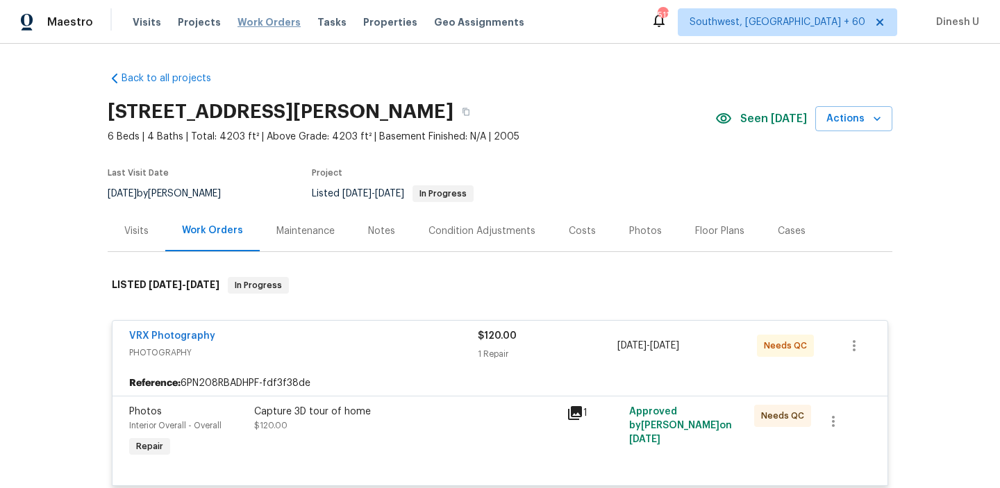
click at [257, 23] on span "Work Orders" at bounding box center [268, 22] width 63 height 14
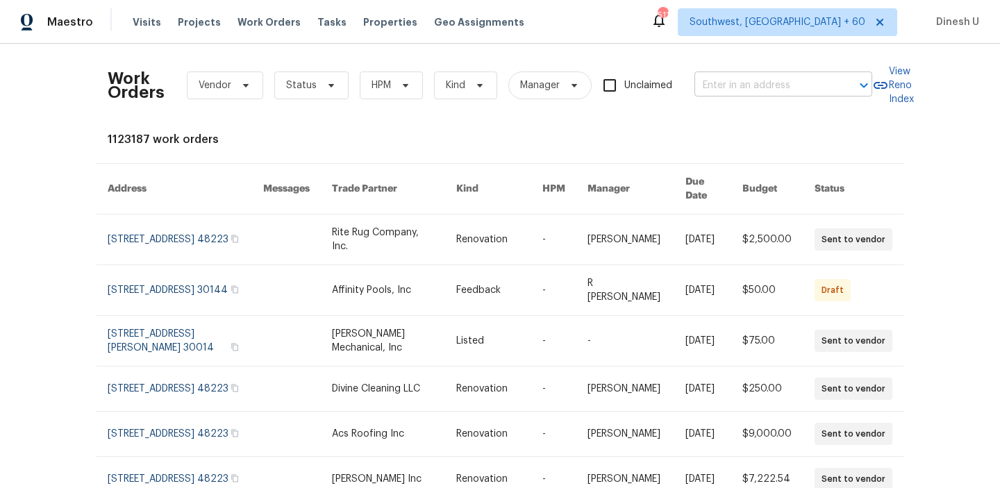
click at [730, 82] on input "text" at bounding box center [763, 86] width 139 height 22
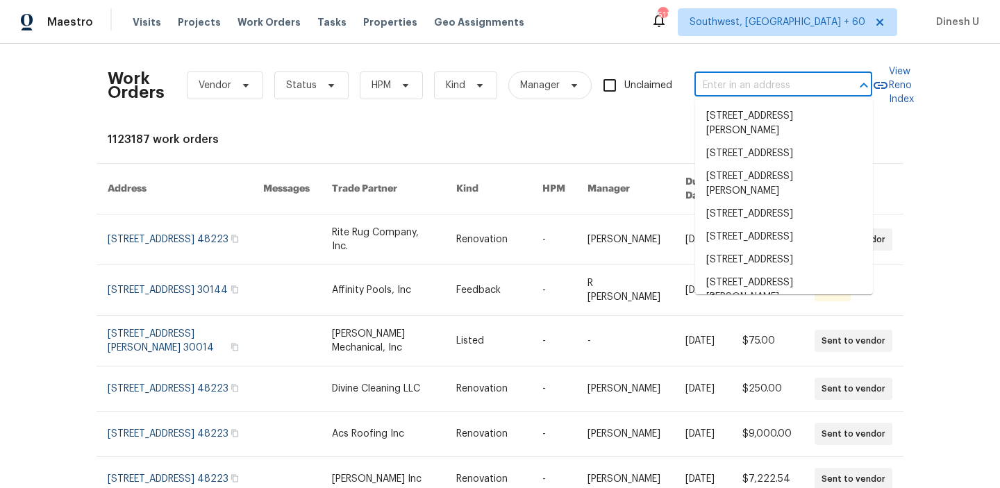
paste input "[STREET_ADDRESS][PERSON_NAME]"
type input "[STREET_ADDRESS][PERSON_NAME]"
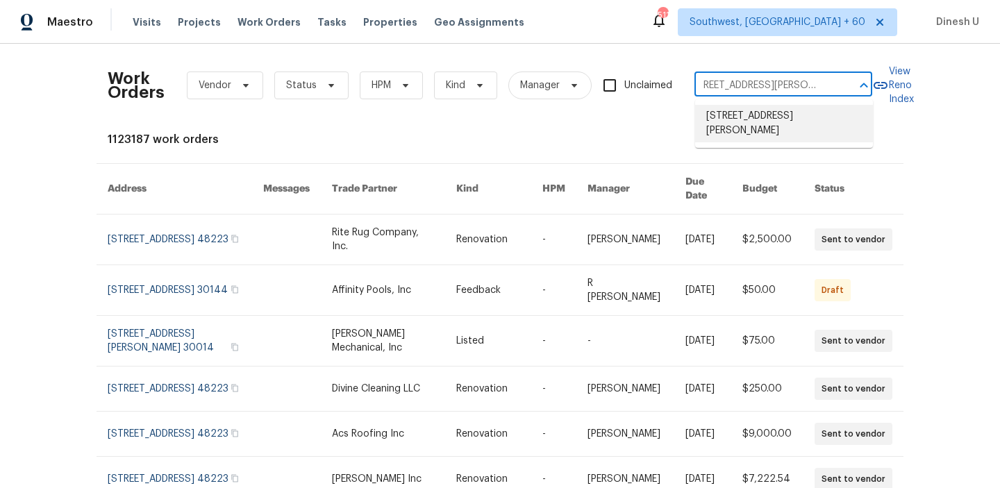
click at [721, 117] on li "[STREET_ADDRESS][PERSON_NAME]" at bounding box center [784, 123] width 178 height 37
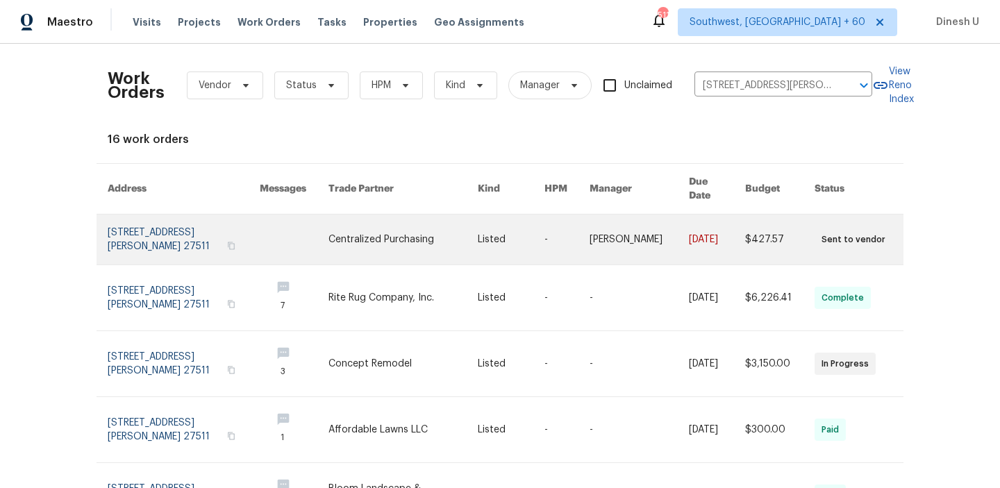
click at [206, 215] on link at bounding box center [184, 240] width 152 height 50
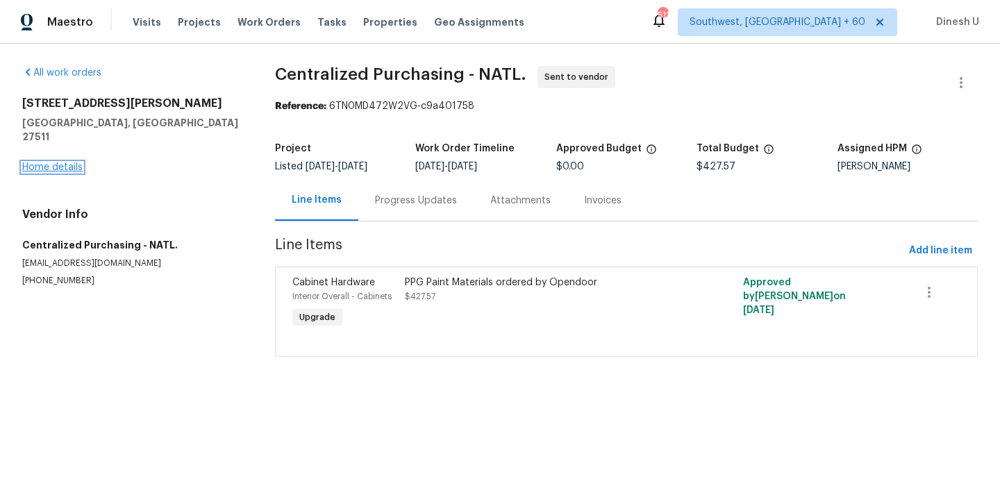
click at [65, 162] on link "Home details" at bounding box center [52, 167] width 60 height 10
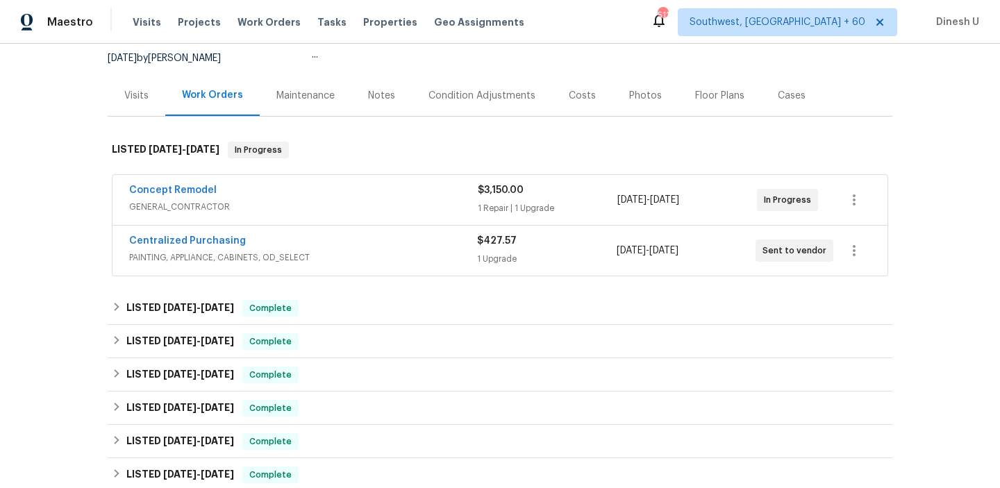
scroll to position [142, 0]
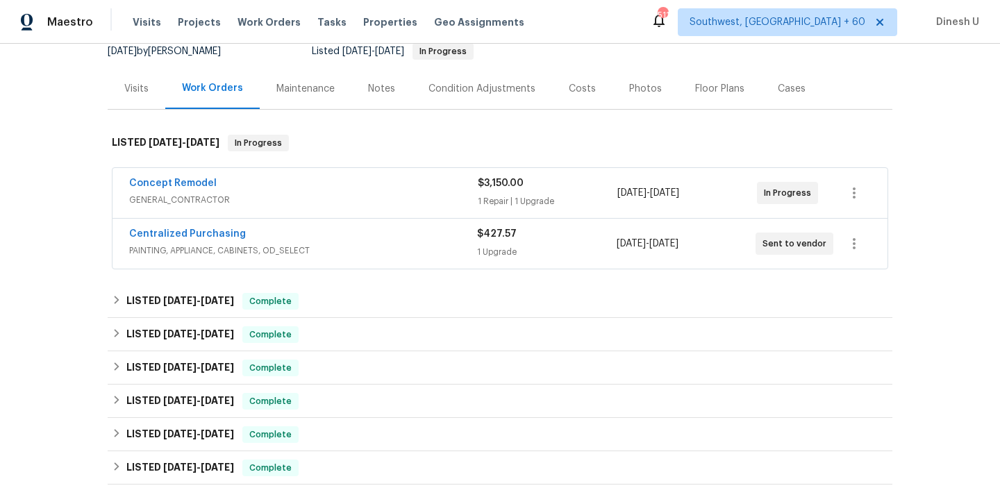
click at [515, 195] on div "1 Repair | 1 Upgrade" at bounding box center [548, 201] width 140 height 14
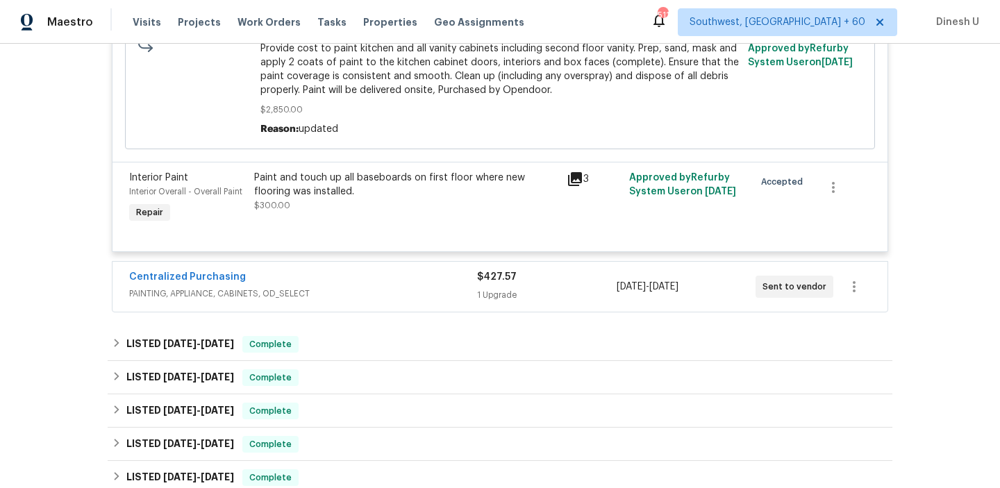
scroll to position [757, 0]
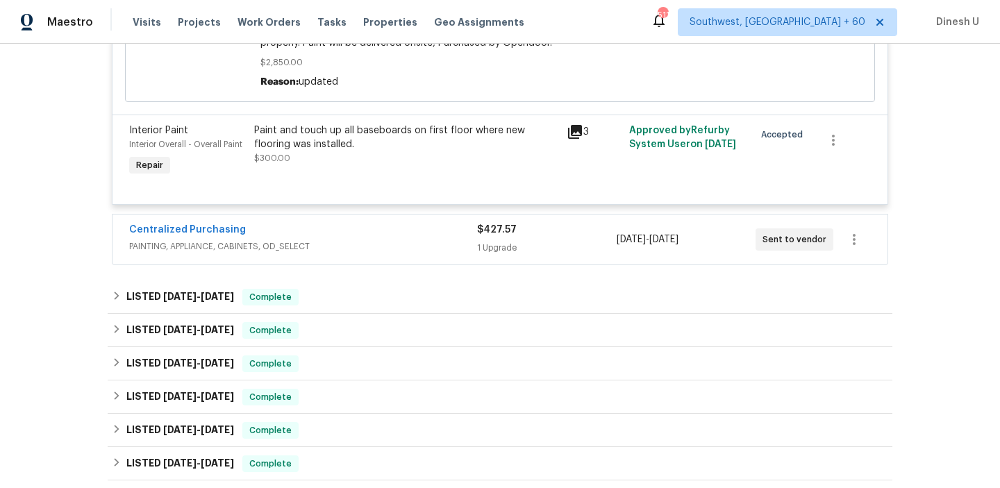
click at [489, 230] on span "$427.57" at bounding box center [497, 230] width 40 height 10
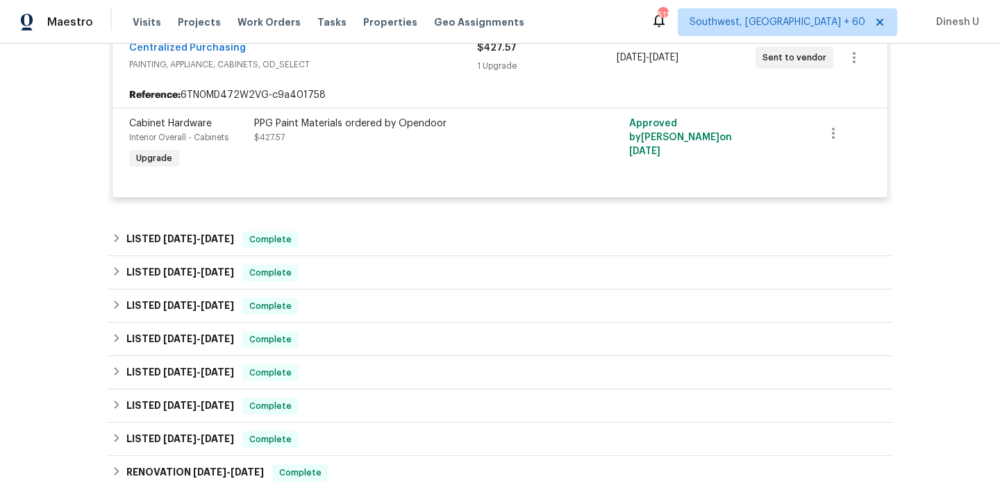
scroll to position [948, 0]
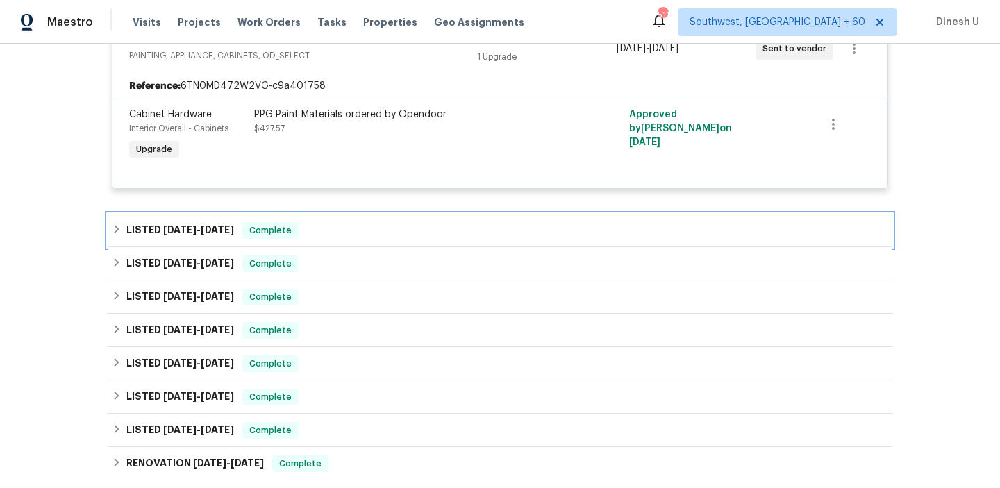
click at [233, 221] on div "LISTED [DATE] - [DATE] Complete" at bounding box center [500, 230] width 784 height 33
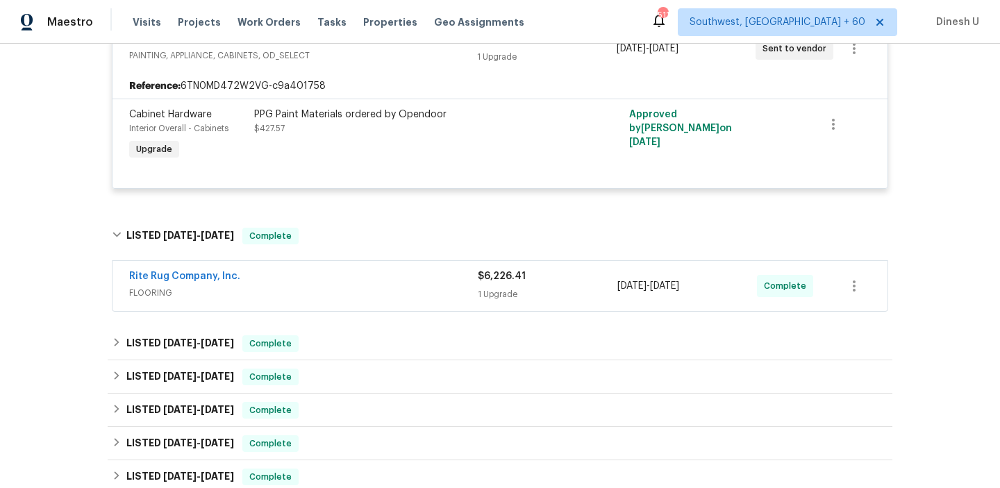
click at [499, 296] on div "1 Upgrade" at bounding box center [548, 294] width 140 height 14
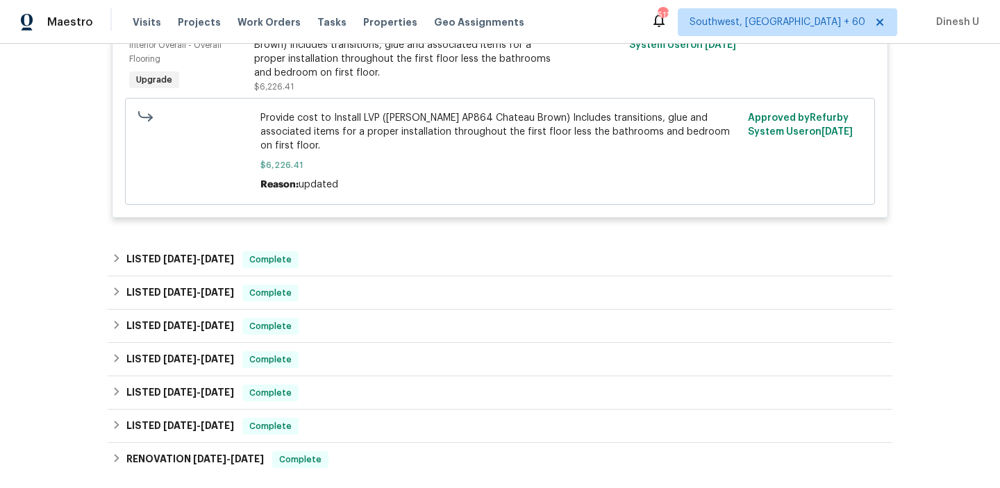
scroll to position [1296, 0]
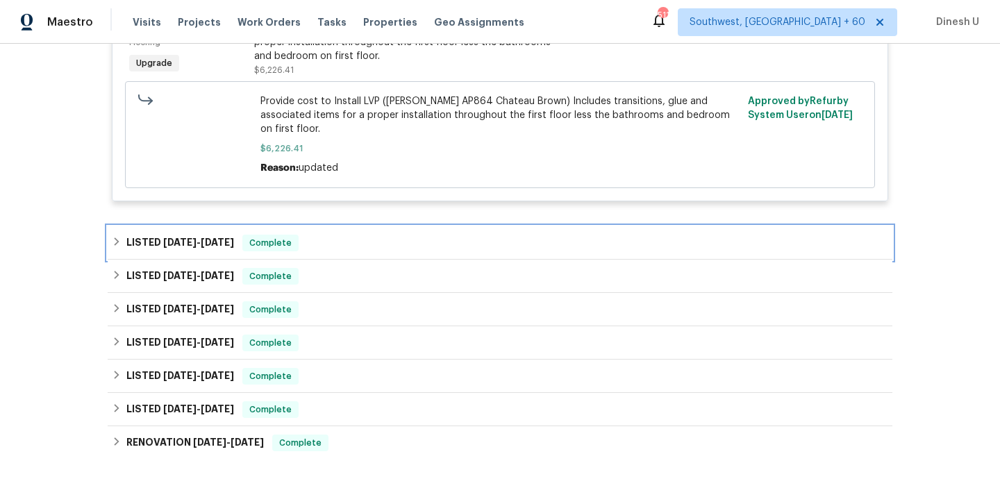
click at [233, 237] on span "[DATE]" at bounding box center [217, 242] width 33 height 10
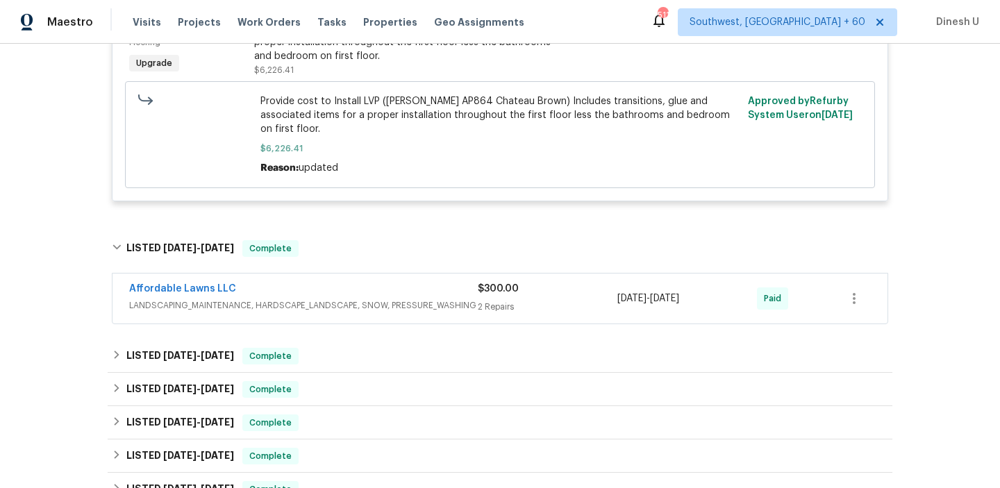
click at [494, 300] on div "2 Repairs" at bounding box center [548, 307] width 140 height 14
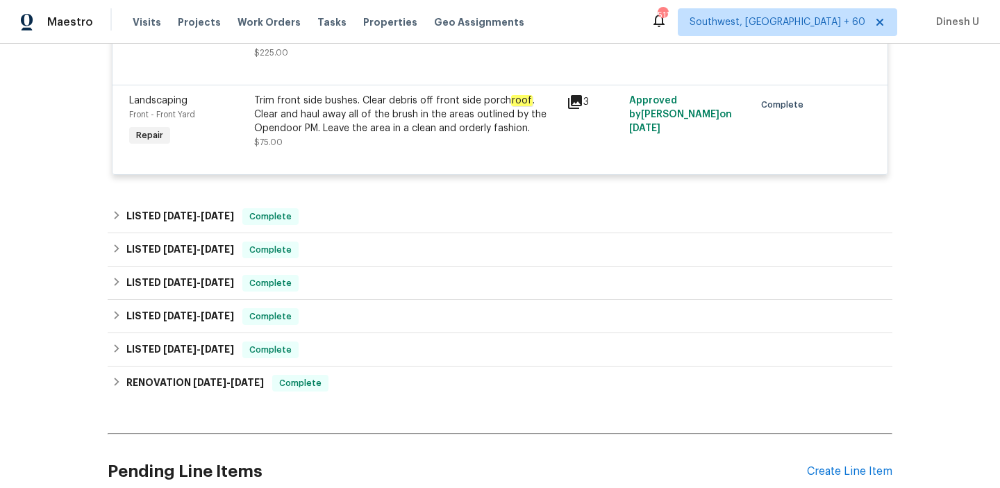
scroll to position [1761, 0]
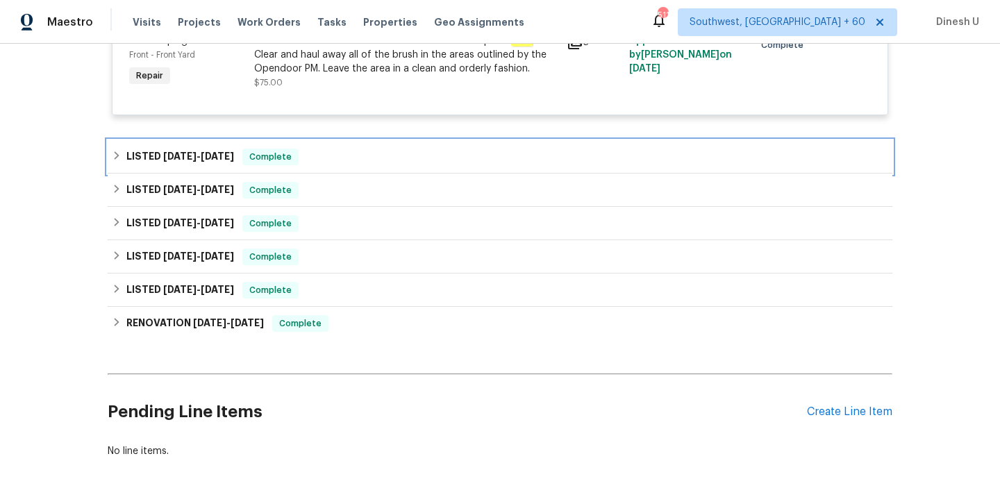
click at [206, 149] on h6 "LISTED [DATE] - [DATE]" at bounding box center [180, 157] width 108 height 17
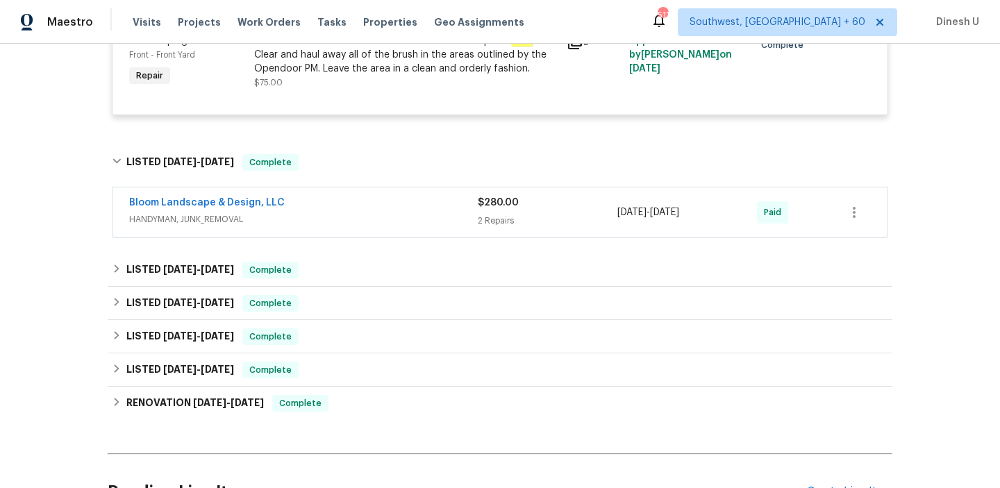
click at [496, 214] on div "2 Repairs" at bounding box center [548, 221] width 140 height 14
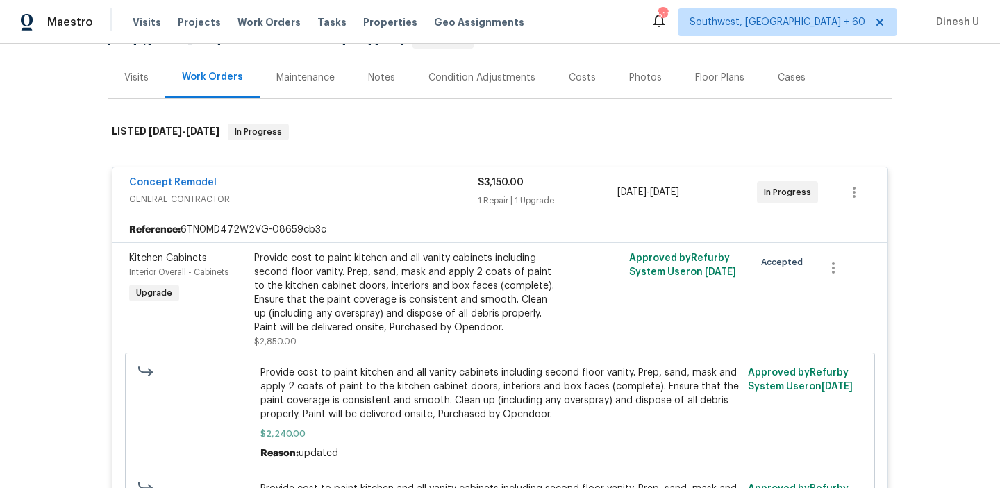
scroll to position [0, 0]
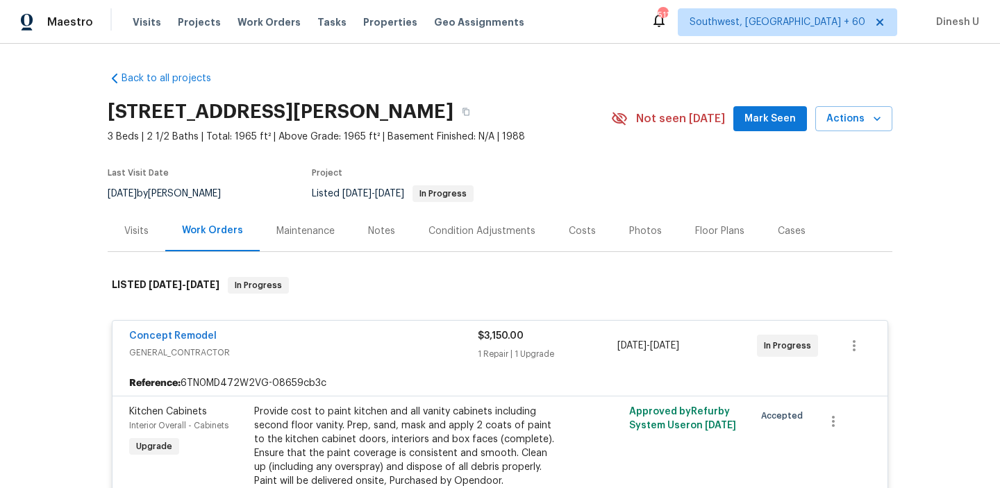
click at [132, 225] on div "Visits" at bounding box center [136, 231] width 24 height 14
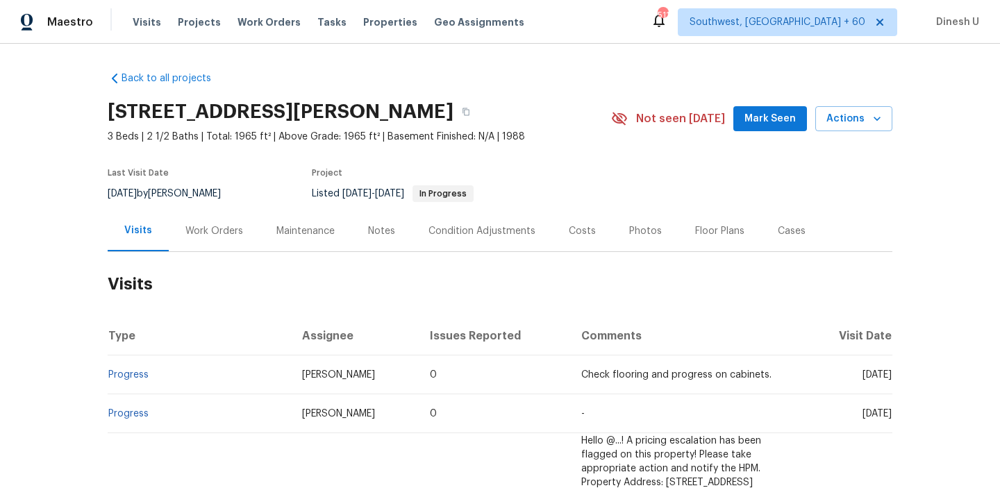
click at [201, 226] on div "Work Orders" at bounding box center [214, 231] width 58 height 14
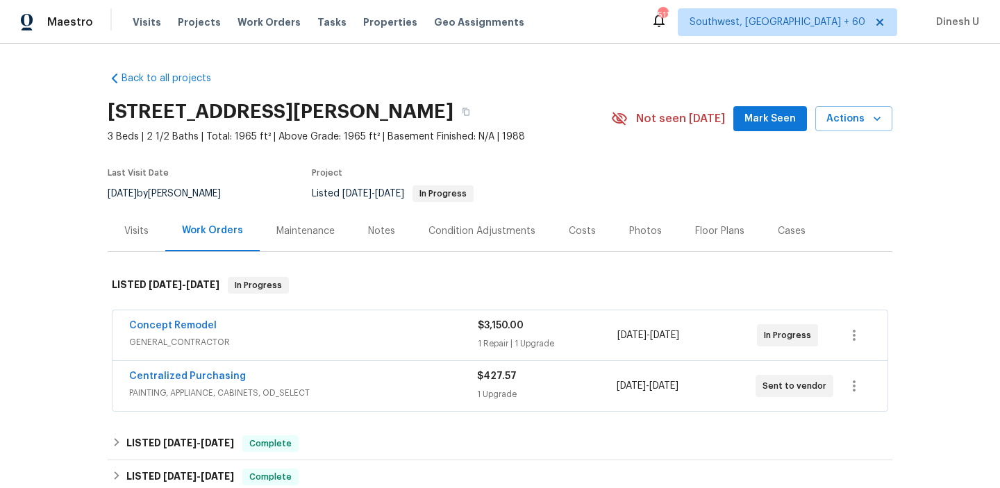
click at [499, 325] on span "$3,150.00" at bounding box center [501, 326] width 46 height 10
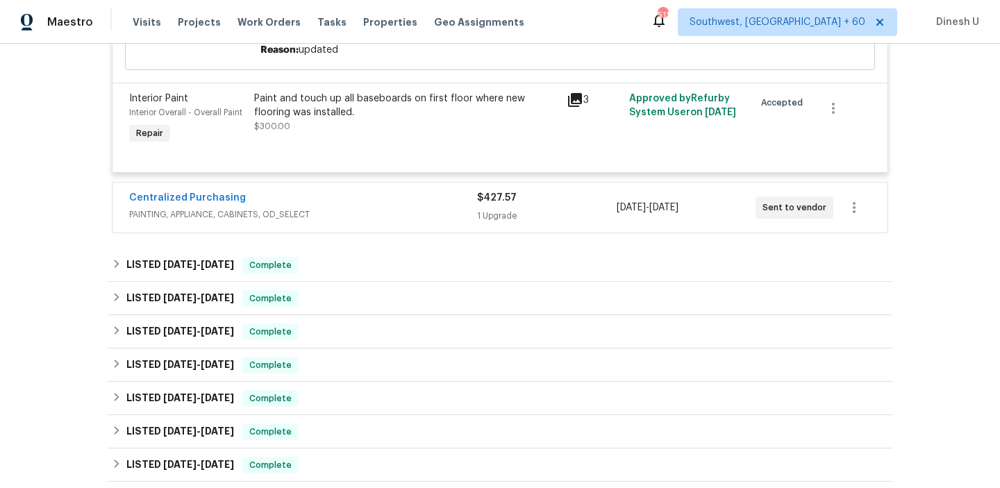
scroll to position [848, 0]
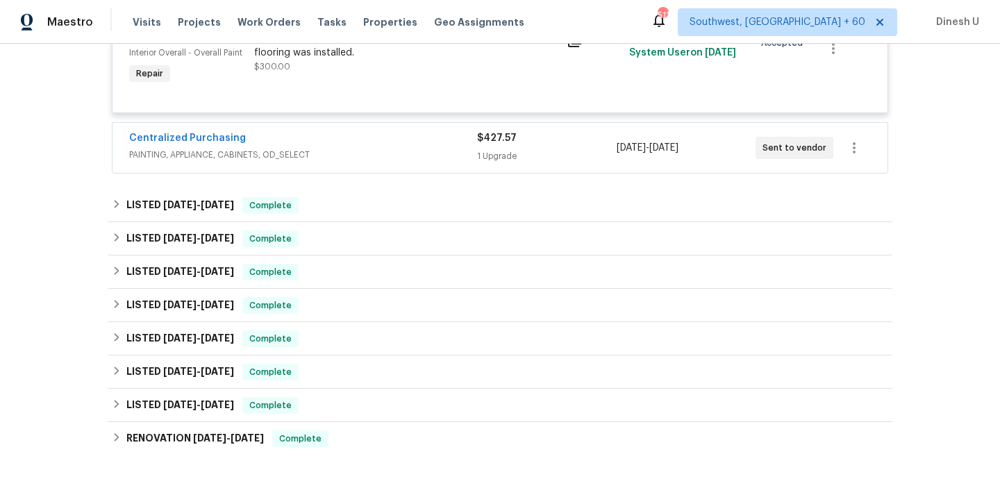
click at [502, 173] on div "Centralized Purchasing PAINTING, APPLIANCE, CABINETS, OD_SELECT $427.57 1 Upgra…" at bounding box center [499, 148] width 775 height 50
click at [477, 155] on div "1 Upgrade" at bounding box center [546, 156] width 139 height 14
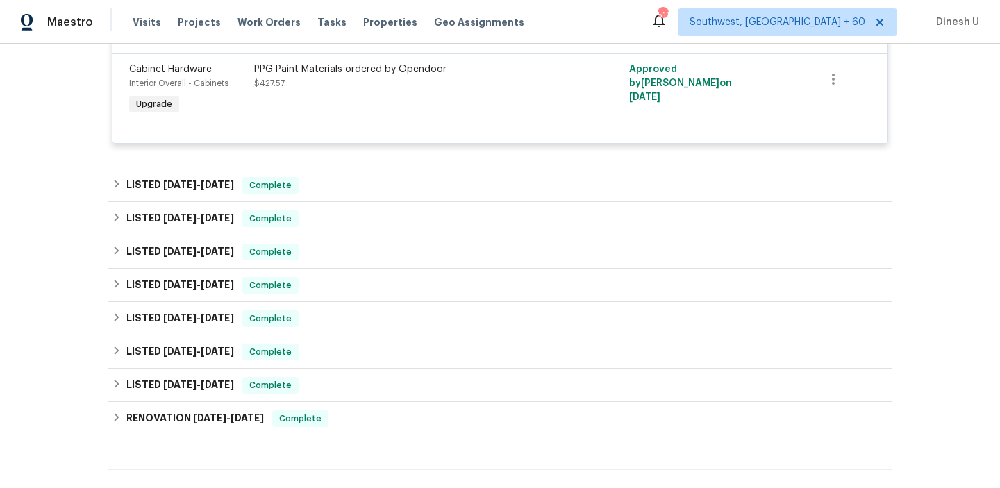
scroll to position [1032, 0]
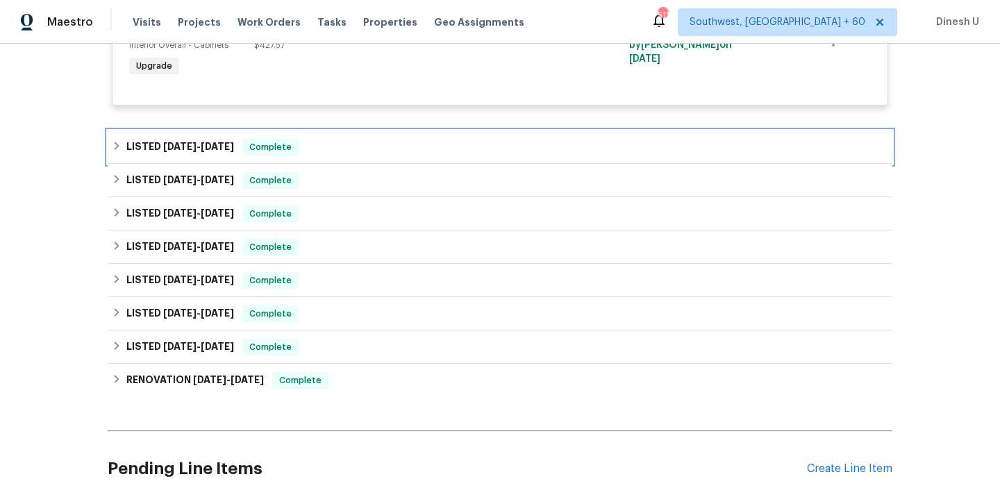
click at [224, 144] on span "[DATE]" at bounding box center [217, 147] width 33 height 10
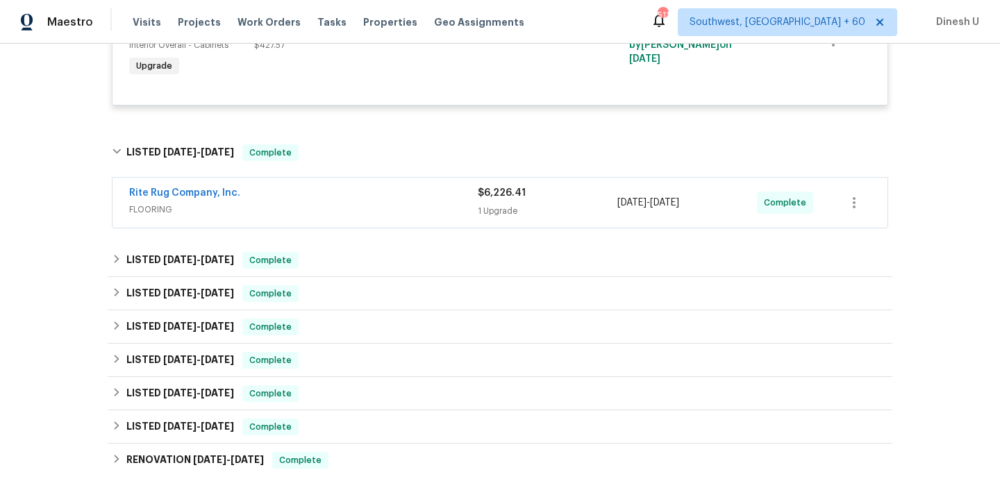
click at [506, 212] on div "1 Upgrade" at bounding box center [548, 211] width 140 height 14
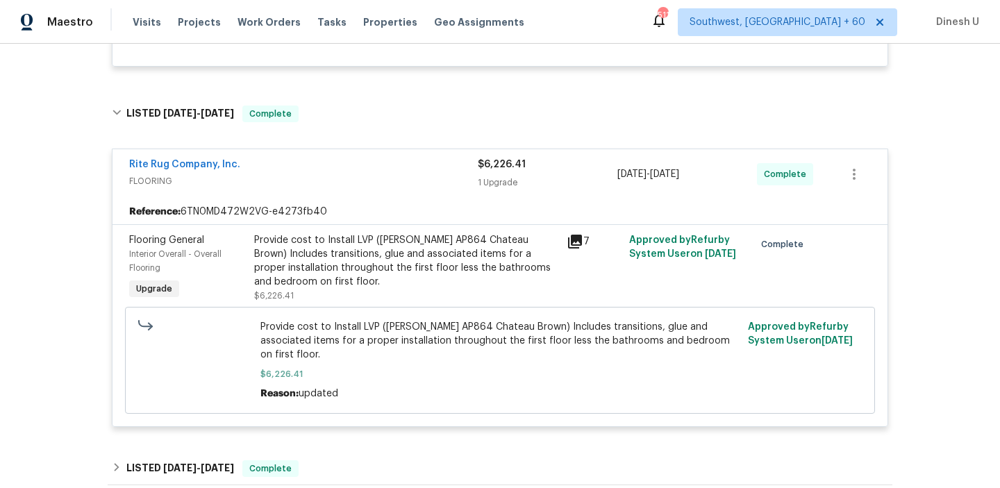
scroll to position [1100, 0]
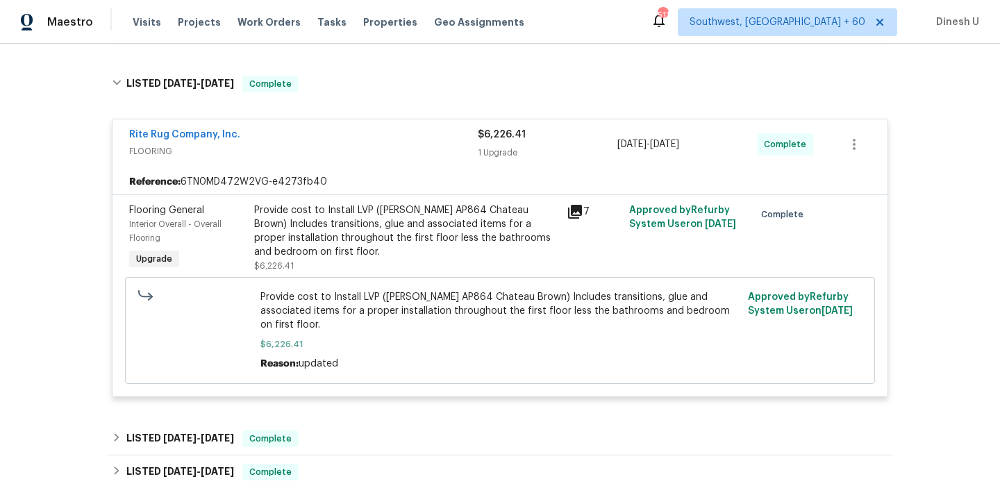
click at [356, 250] on div "Provide cost to Install LVP ([PERSON_NAME] AP864 Chateau Brown) Includes transi…" at bounding box center [406, 231] width 304 height 56
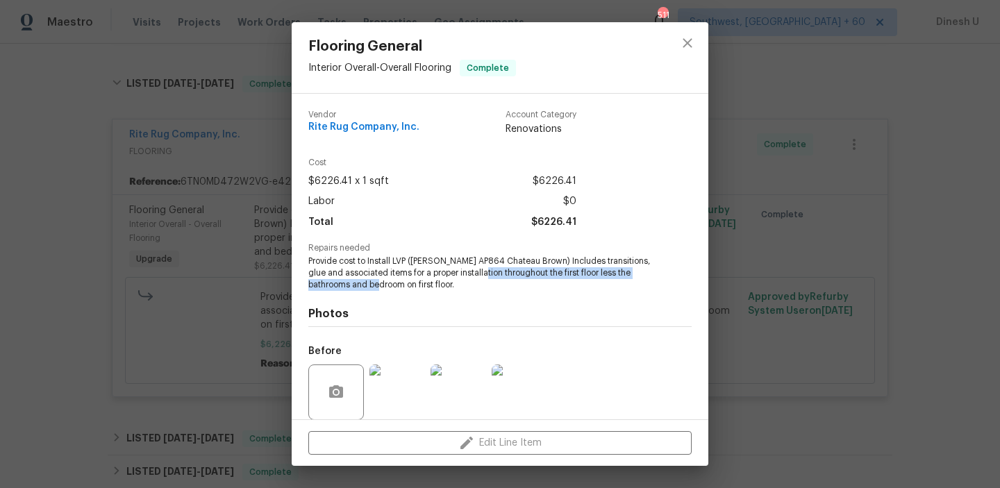
drag, startPoint x: 485, startPoint y: 275, endPoint x: 405, endPoint y: 283, distance: 81.0
click at [405, 283] on span "Provide cost to Install LVP ([PERSON_NAME] AP864 Chateau Brown) Includes transi…" at bounding box center [480, 272] width 345 height 35
copy span "throughout the first floor less the bathrooms and bedroom"
click at [227, 243] on div "Flooring General Interior Overall - Overall Flooring Complete Vendor Rite Rug C…" at bounding box center [500, 244] width 1000 height 488
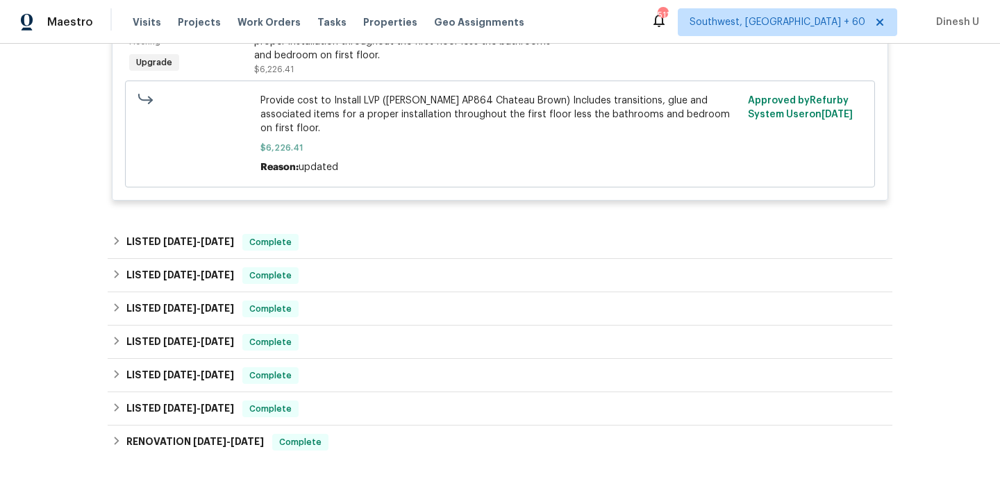
scroll to position [1314, 0]
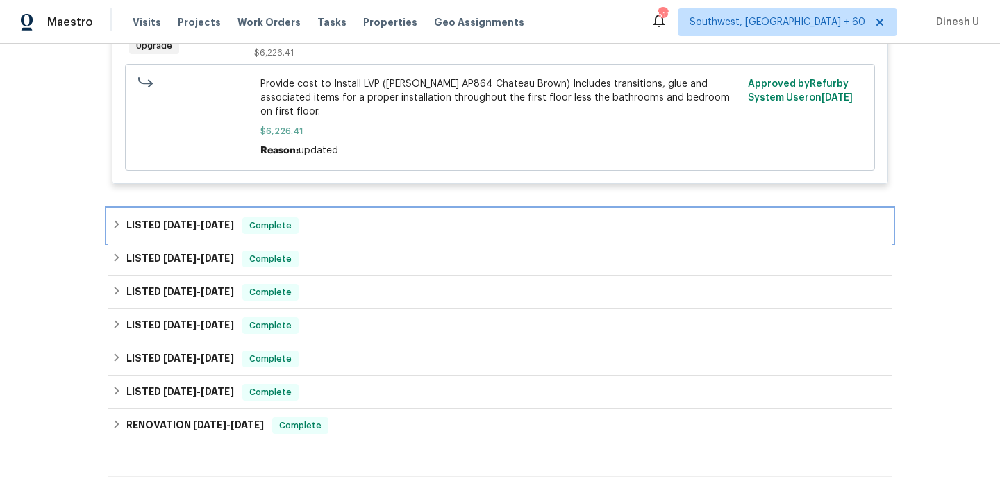
click at [234, 217] on h6 "LISTED [DATE] - [DATE]" at bounding box center [180, 225] width 108 height 17
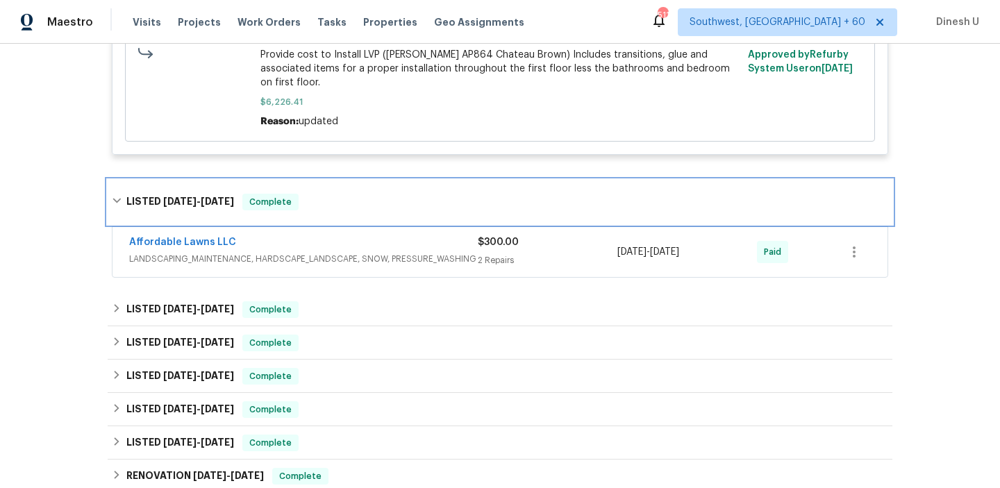
scroll to position [1363, 0]
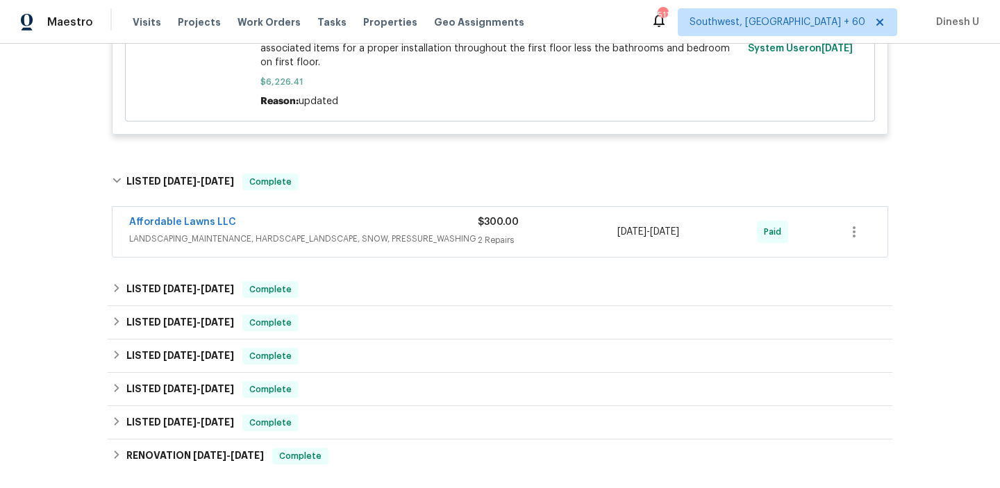
click at [500, 237] on div "$300.00 2 Repairs" at bounding box center [548, 231] width 140 height 33
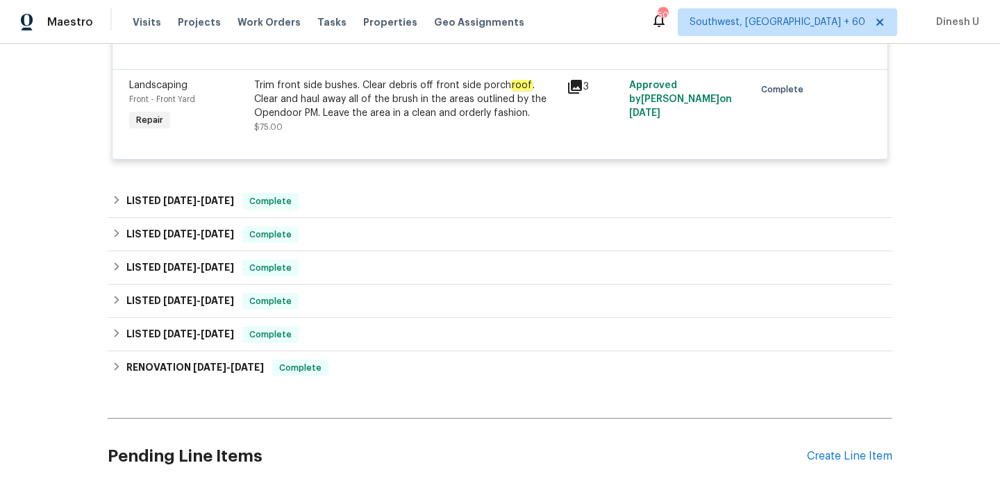
scroll to position [1727, 0]
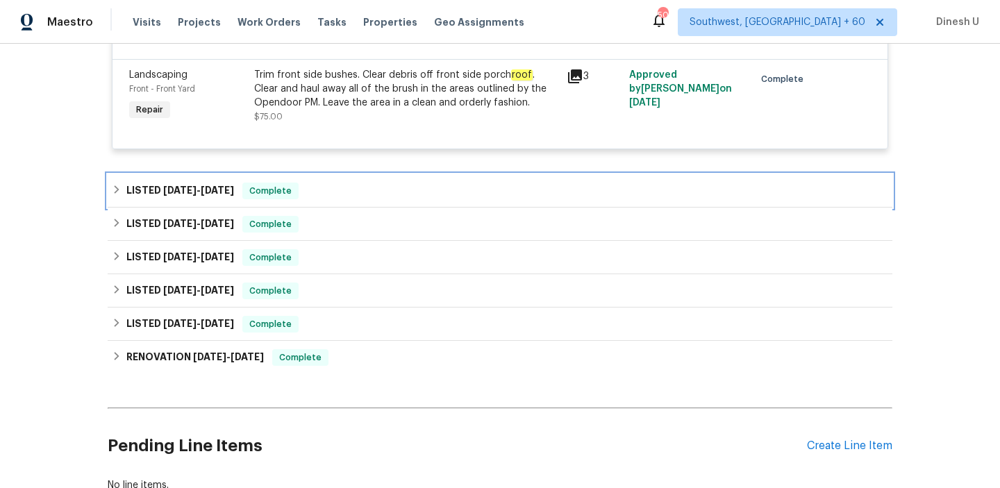
click at [226, 185] on span "[DATE]" at bounding box center [217, 190] width 33 height 10
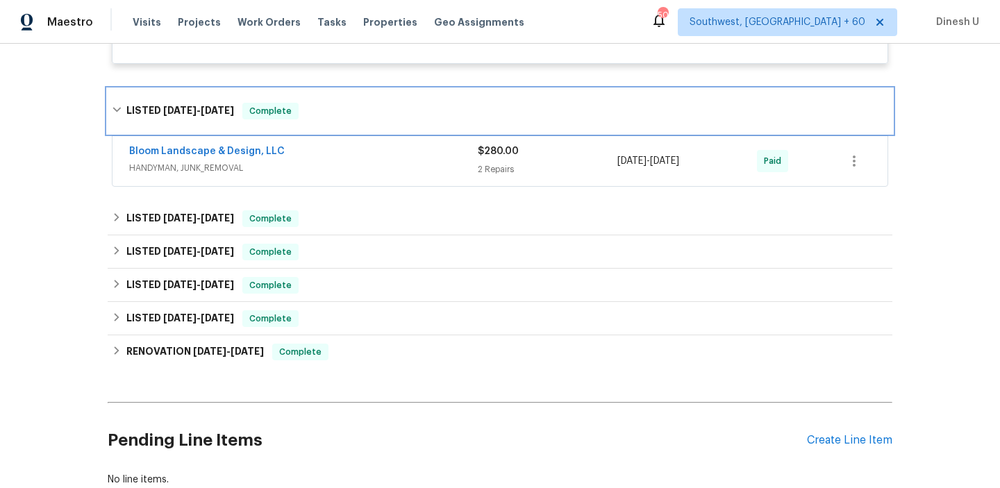
scroll to position [1820, 0]
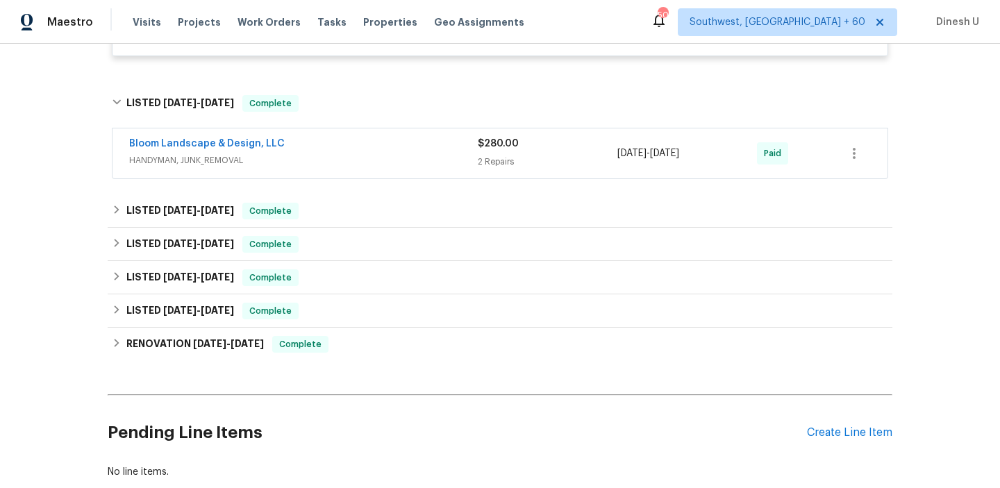
click at [498, 160] on div "Bloom Landscape & Design, LLC HANDYMAN, JUNK_REMOVAL $280.00 2 Repairs [DATE] -…" at bounding box center [499, 153] width 775 height 50
click at [486, 140] on div "$280.00" at bounding box center [548, 144] width 140 height 14
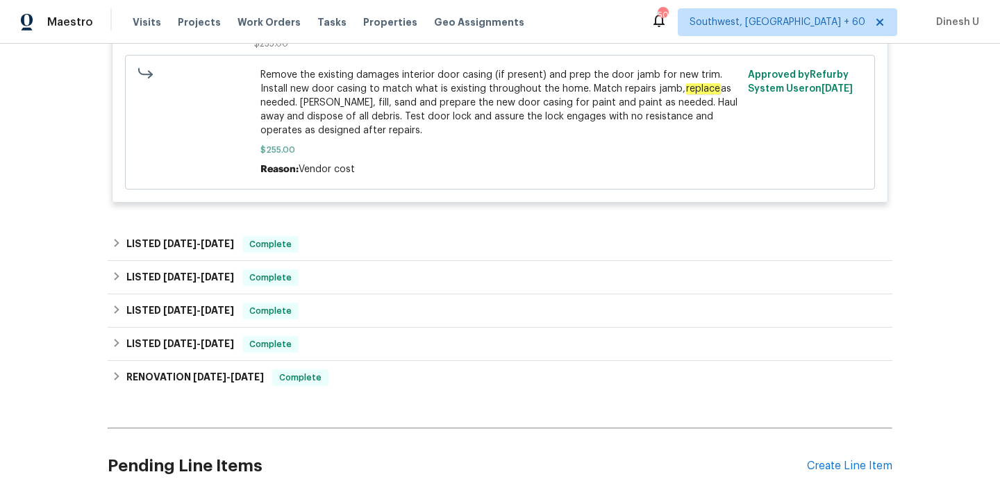
scroll to position [2222, 0]
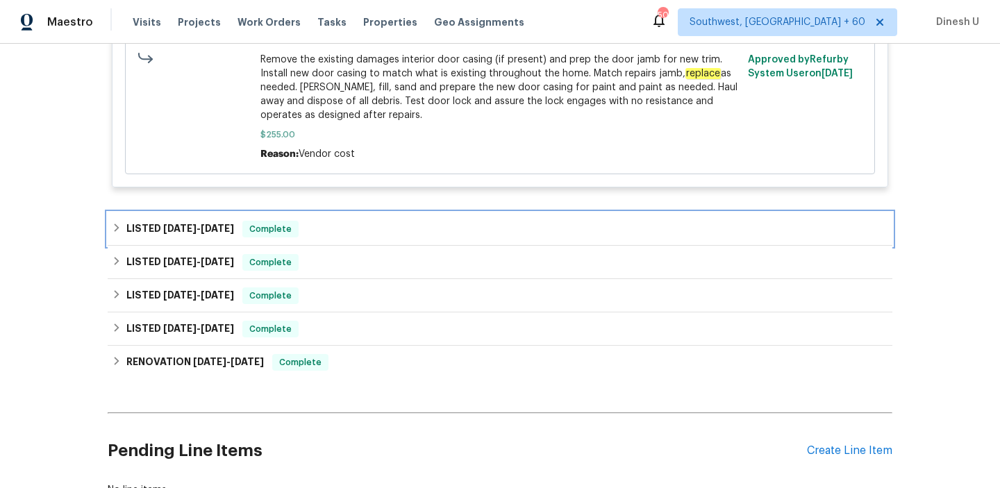
click at [210, 224] on span "[DATE]" at bounding box center [217, 229] width 33 height 10
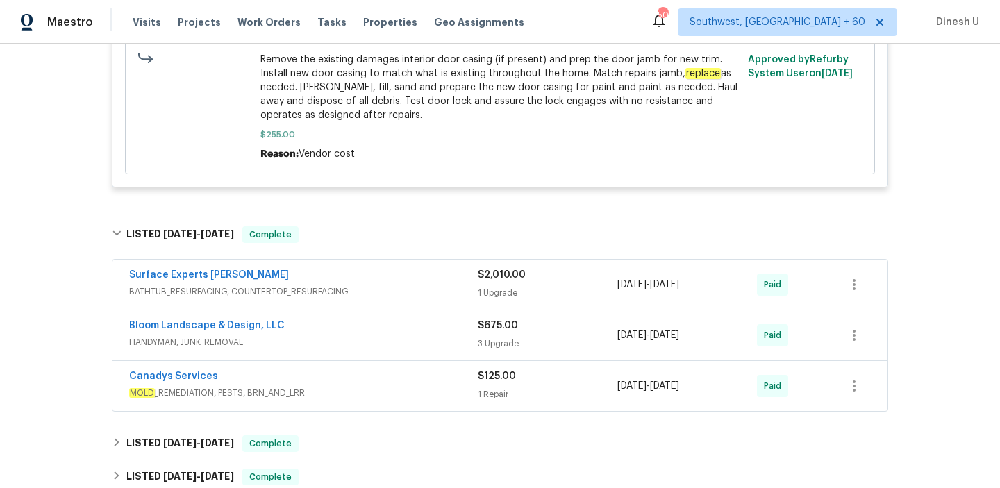
click at [498, 286] on div "1 Upgrade" at bounding box center [548, 293] width 140 height 14
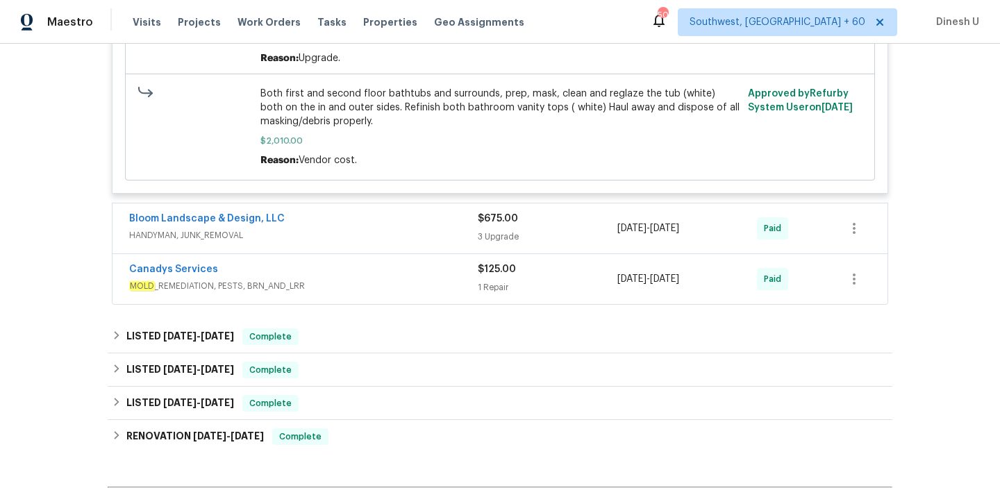
scroll to position [2718, 0]
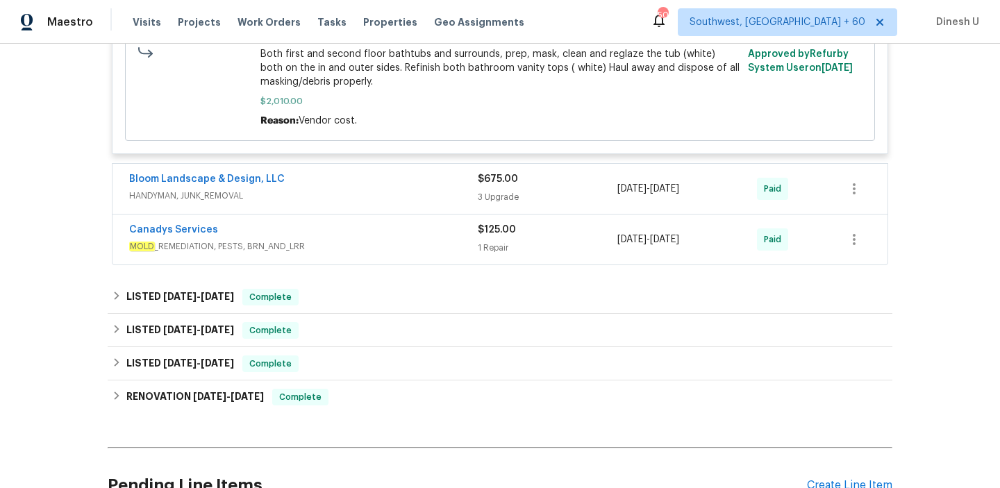
click at [505, 183] on div "$675.00 3 Upgrade" at bounding box center [548, 188] width 140 height 33
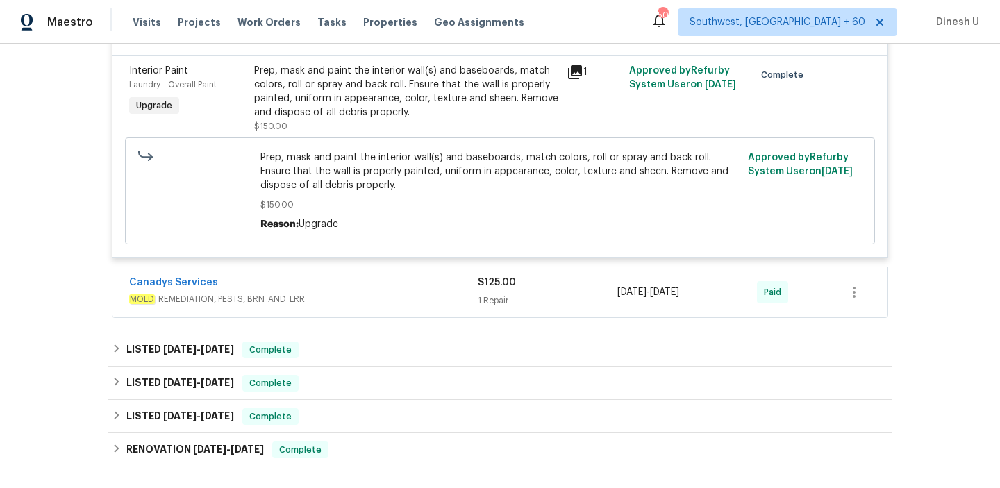
scroll to position [3335, 0]
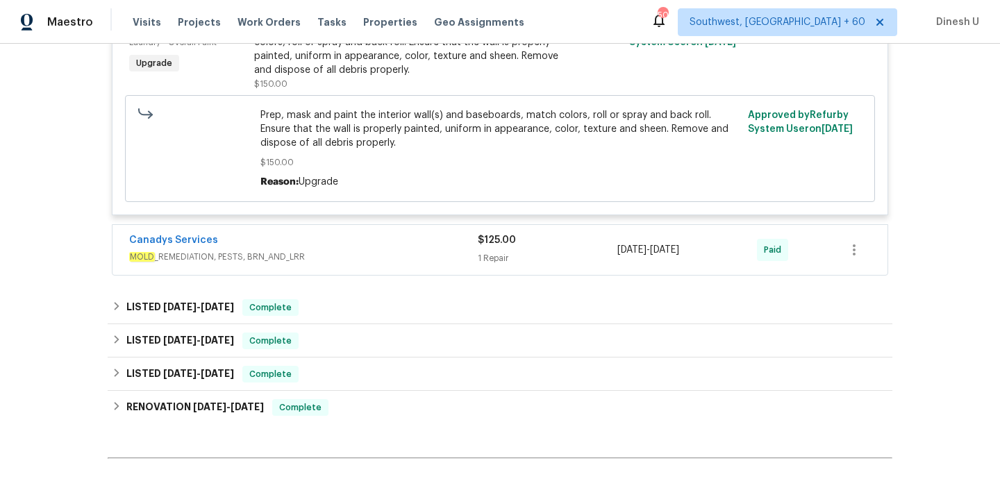
click at [501, 251] on div "1 Repair" at bounding box center [548, 258] width 140 height 14
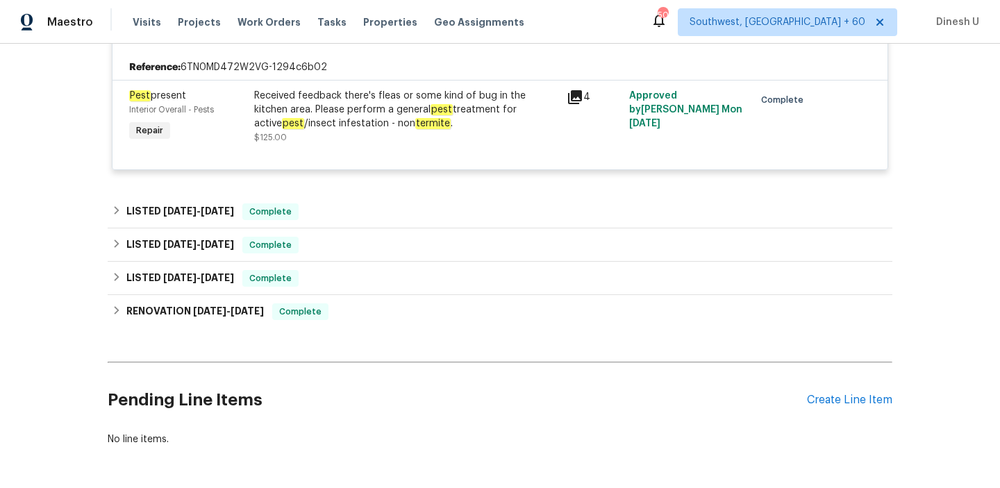
scroll to position [3561, 0]
